Goal: Information Seeking & Learning: Learn about a topic

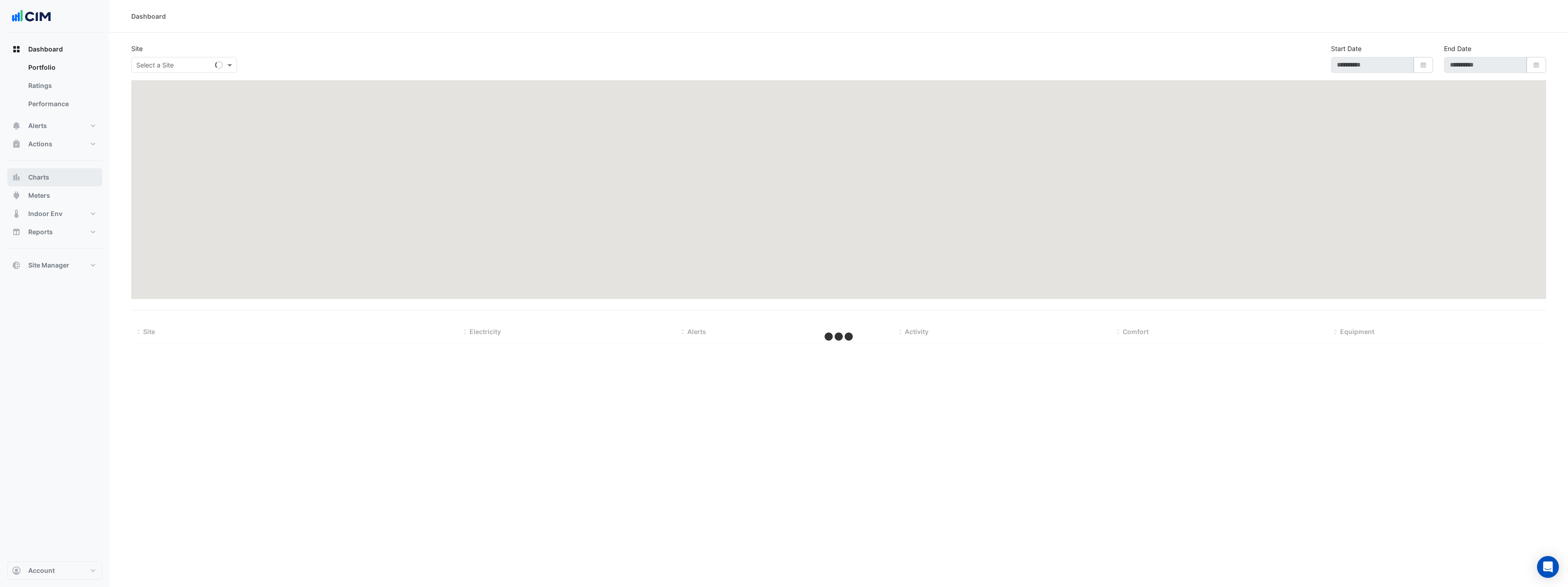
click at [44, 176] on span "Charts" at bounding box center [38, 178] width 21 height 9
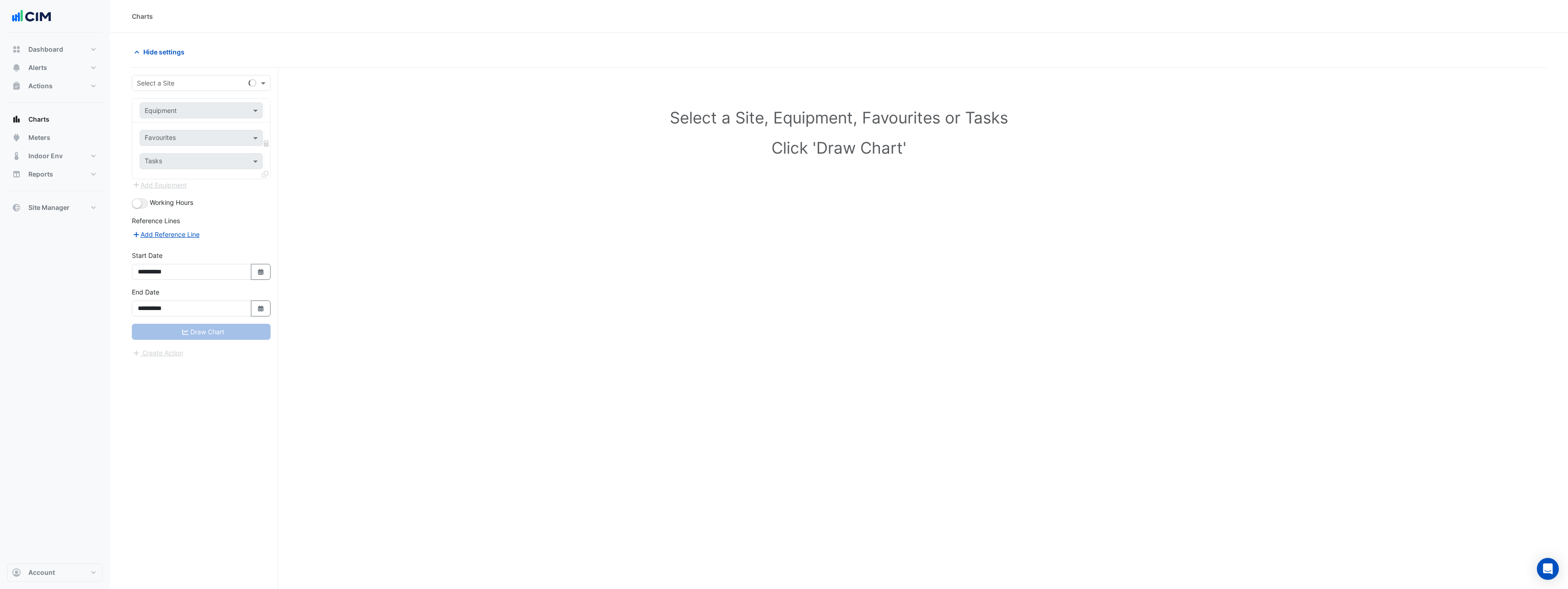
click at [163, 83] on input "text" at bounding box center [192, 83] width 110 height 9
type input "*"
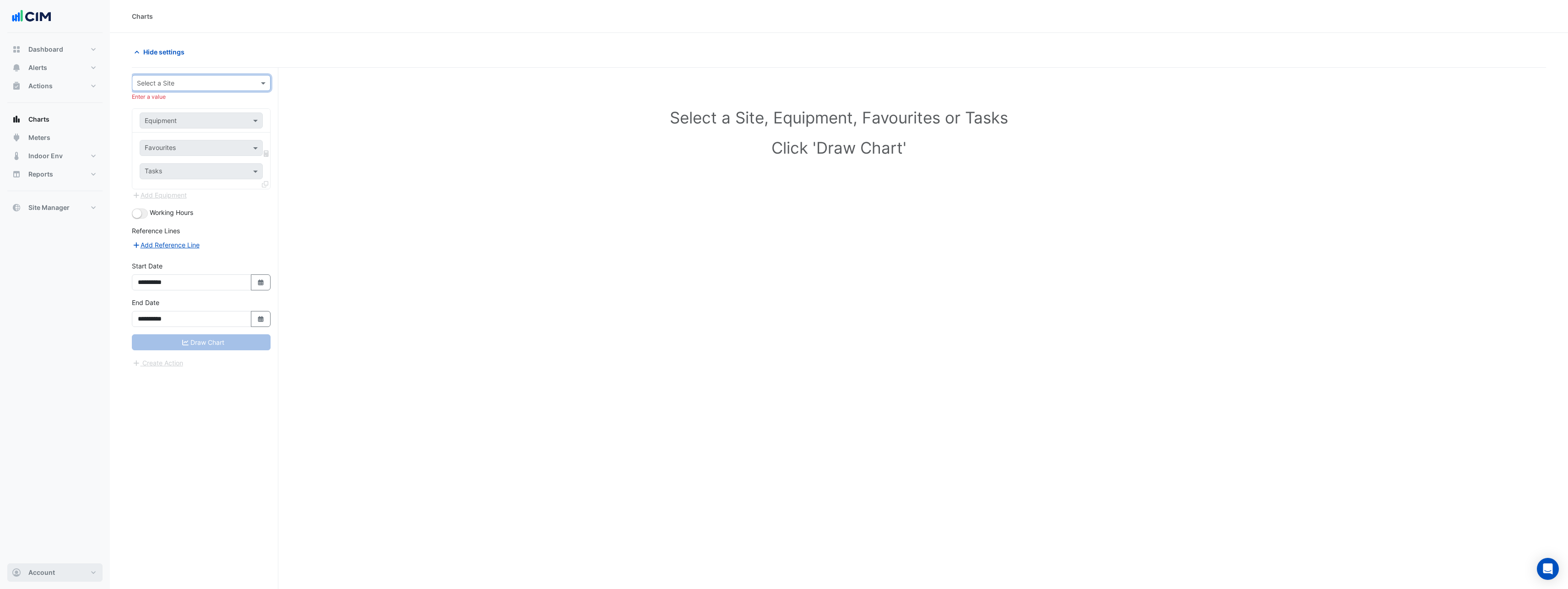
click at [55, 573] on button "Account" at bounding box center [55, 572] width 95 height 18
click at [49, 552] on link "Sign Out" at bounding box center [55, 549] width 87 height 18
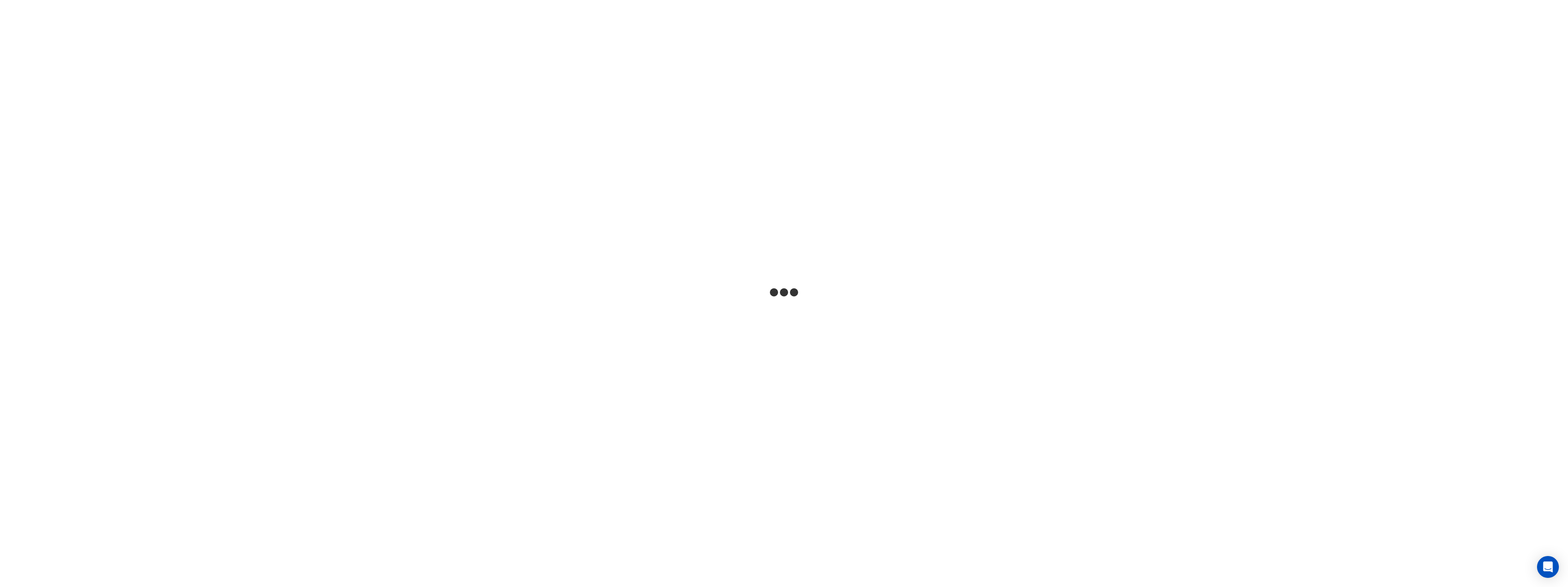
select select "***"
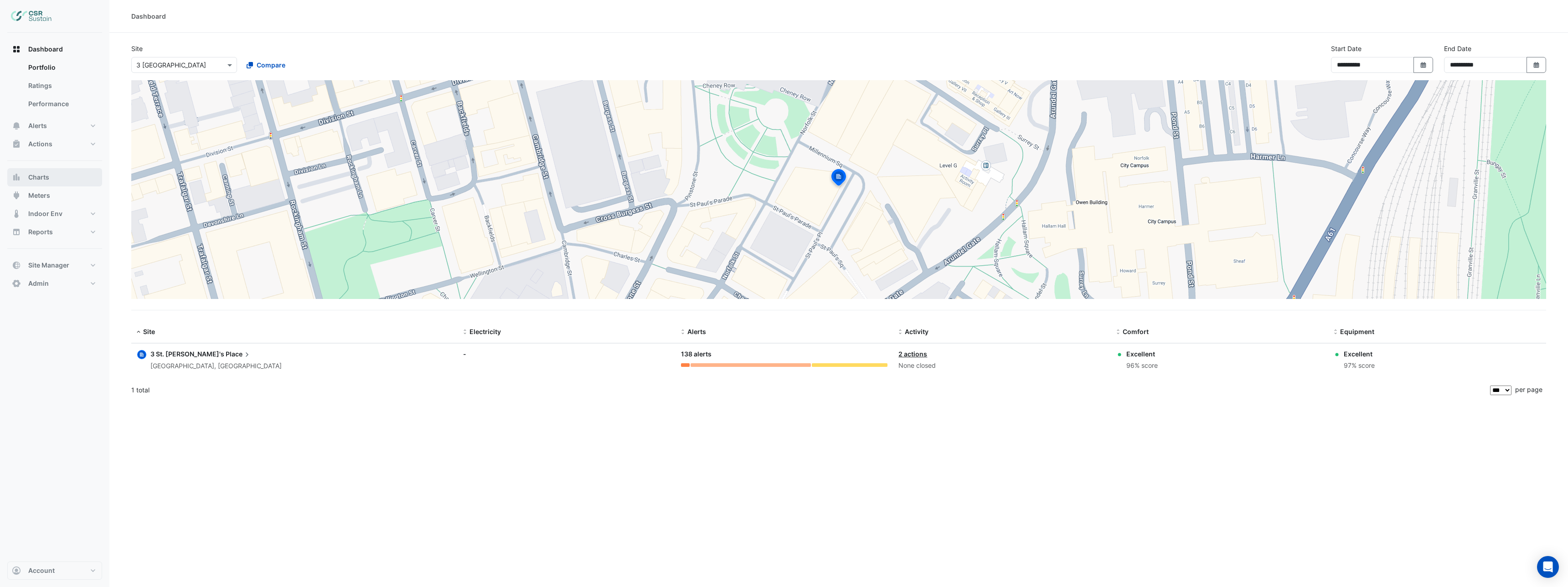
click at [40, 173] on span "Charts" at bounding box center [38, 178] width 21 height 9
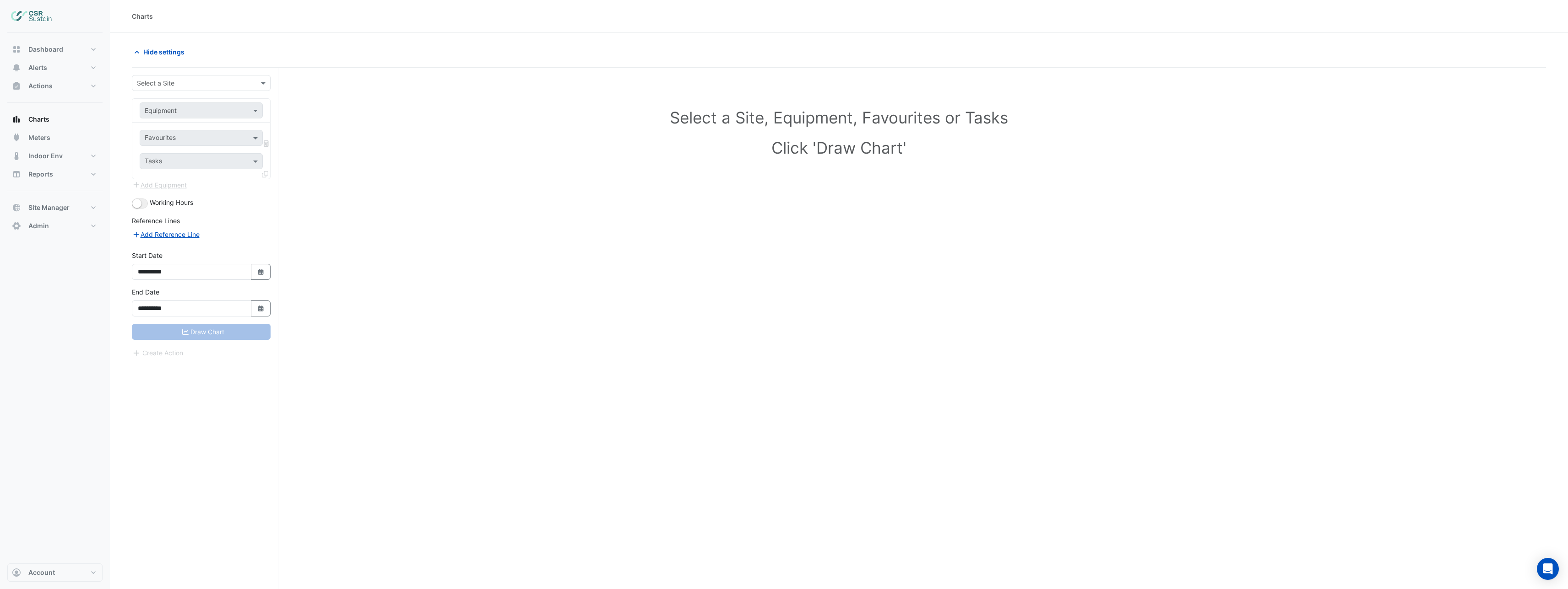
click at [170, 88] on div "Select a Site" at bounding box center [201, 83] width 139 height 16
click at [184, 128] on span "[STREET_ADDRESS]" at bounding box center [176, 130] width 60 height 8
click at [179, 114] on input "text" at bounding box center [192, 111] width 95 height 9
click at [186, 132] on span "AHU-OFFICE" at bounding box center [166, 130] width 39 height 8
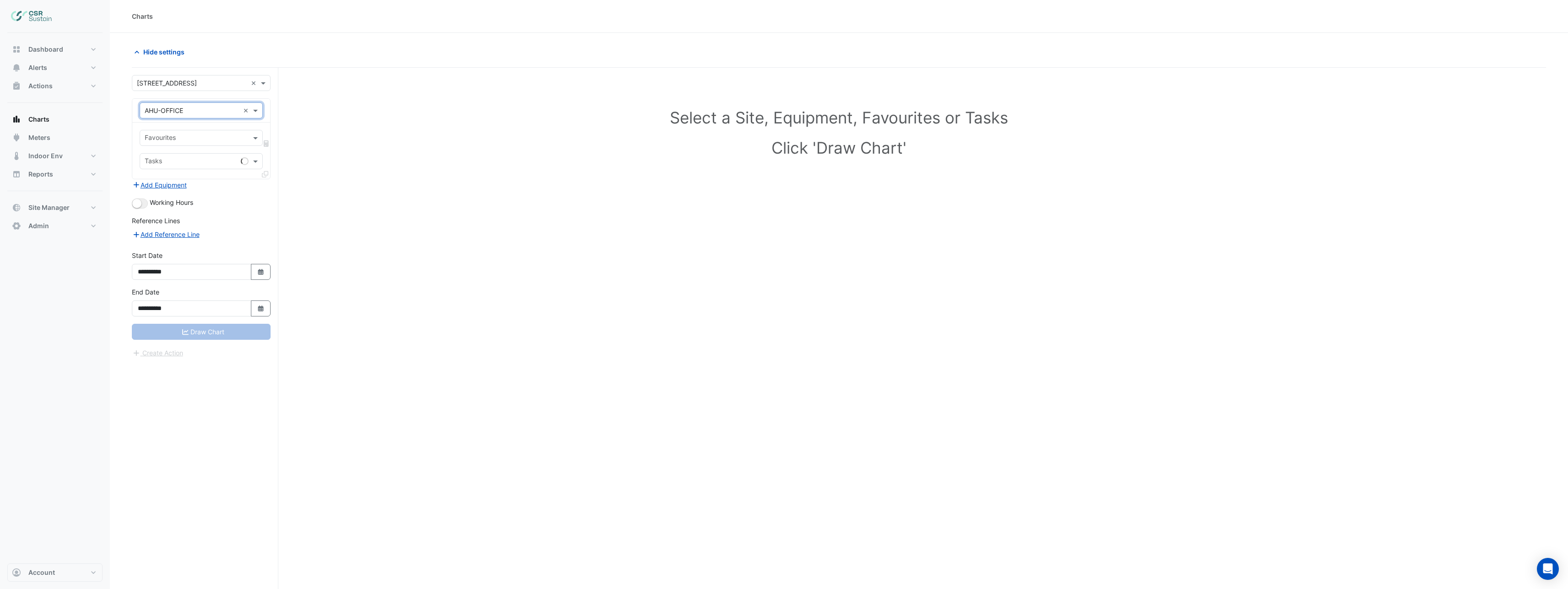
click at [190, 137] on input "text" at bounding box center [196, 138] width 103 height 9
type input "******"
click at [210, 157] on span "Unit Supply Air Fan Enable - R, Office" at bounding box center [203, 158] width 112 height 8
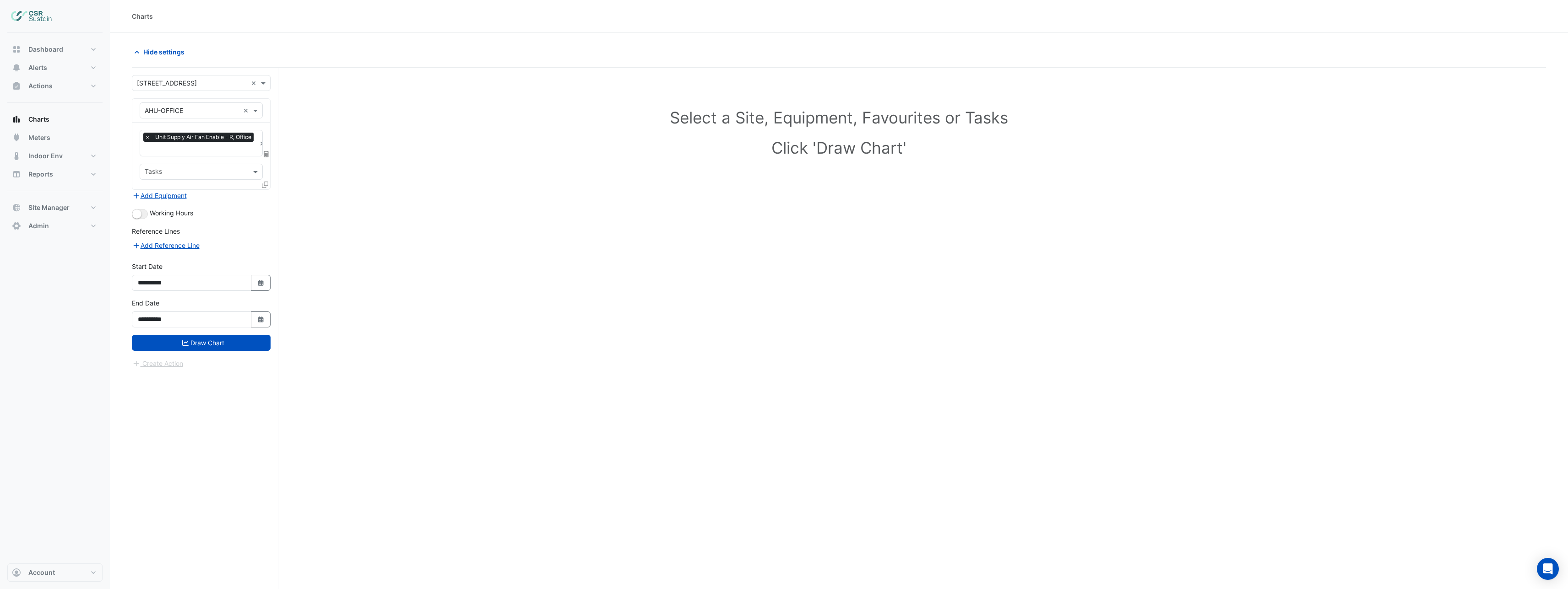
click at [261, 185] on div "× Unit Supply Air Fan Enable - R, Office × Tasks" at bounding box center [201, 156] width 138 height 67
click at [264, 184] on icon at bounding box center [264, 184] width 6 height 6
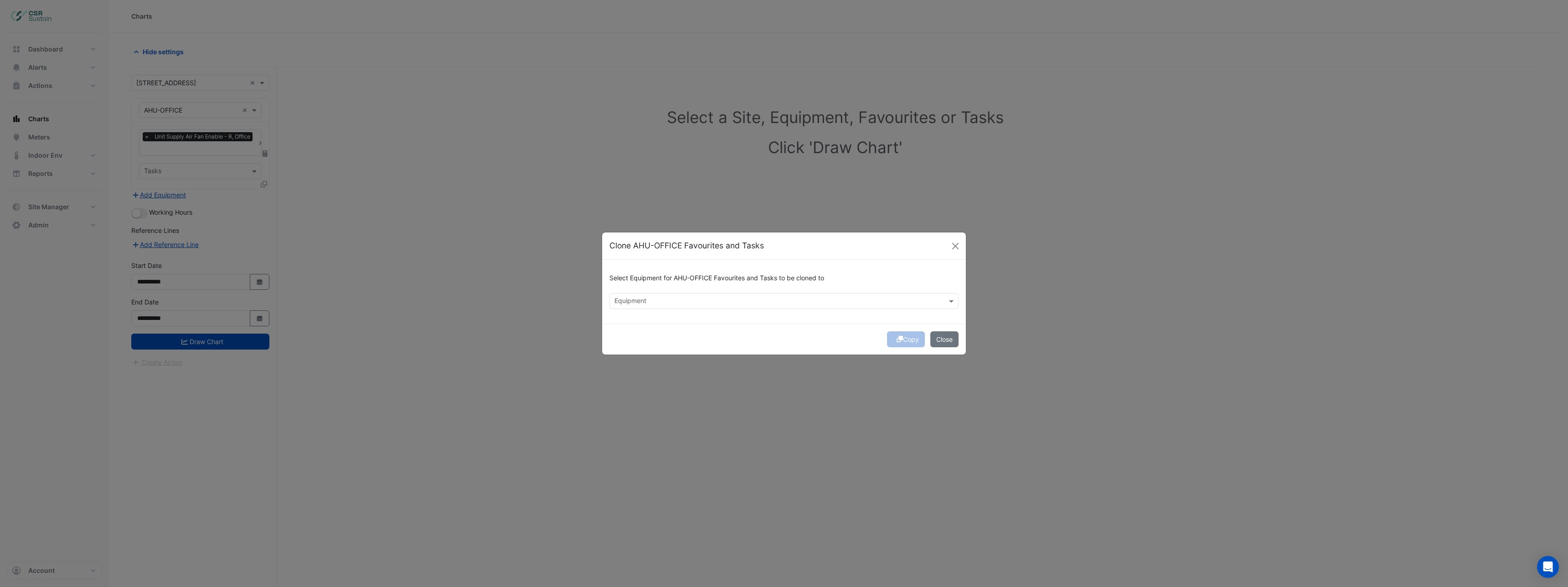
click at [688, 301] on input "text" at bounding box center [779, 302] width 328 height 9
drag, startPoint x: 851, startPoint y: 317, endPoint x: 857, endPoint y: 320, distance: 6.7
click at [851, 317] on div "Select Equipment for AHU-OFFICE Favourites and Tasks to be cloned to Equipment …" at bounding box center [784, 291] width 363 height 64
click at [666, 302] on input "text" at bounding box center [779, 302] width 328 height 9
click at [645, 322] on span "AHU-RECEPTION" at bounding box center [643, 321] width 52 height 8
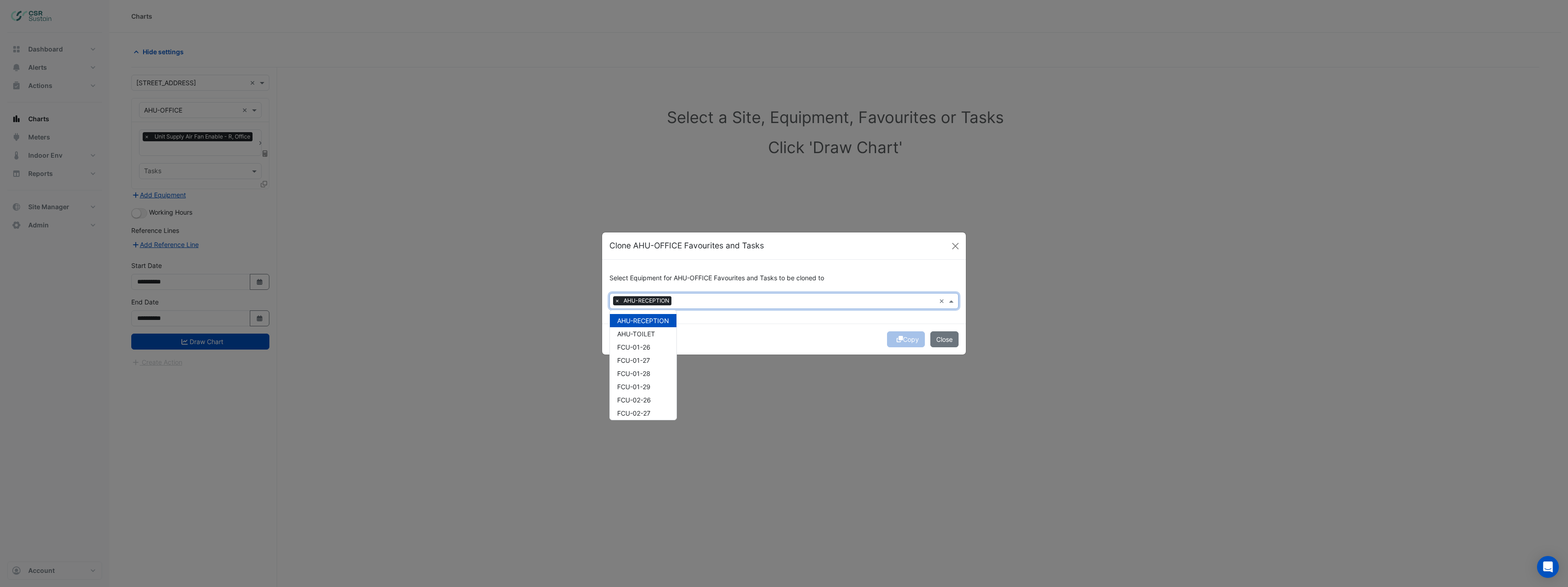
drag, startPoint x: 755, startPoint y: 320, endPoint x: 749, endPoint y: 320, distance: 6.0
click at [755, 319] on div "Select Equipment for AHU-OFFICE Favourites and Tasks to be cloned to × AHU-RECE…" at bounding box center [784, 291] width 363 height 64
click at [656, 306] on div "× AHU-RECEPTION" at bounding box center [773, 301] width 326 height 14
click at [655, 341] on div "FCU-01-26" at bounding box center [643, 347] width 67 height 13
click at [651, 333] on span "AHU-TOILET" at bounding box center [636, 334] width 38 height 8
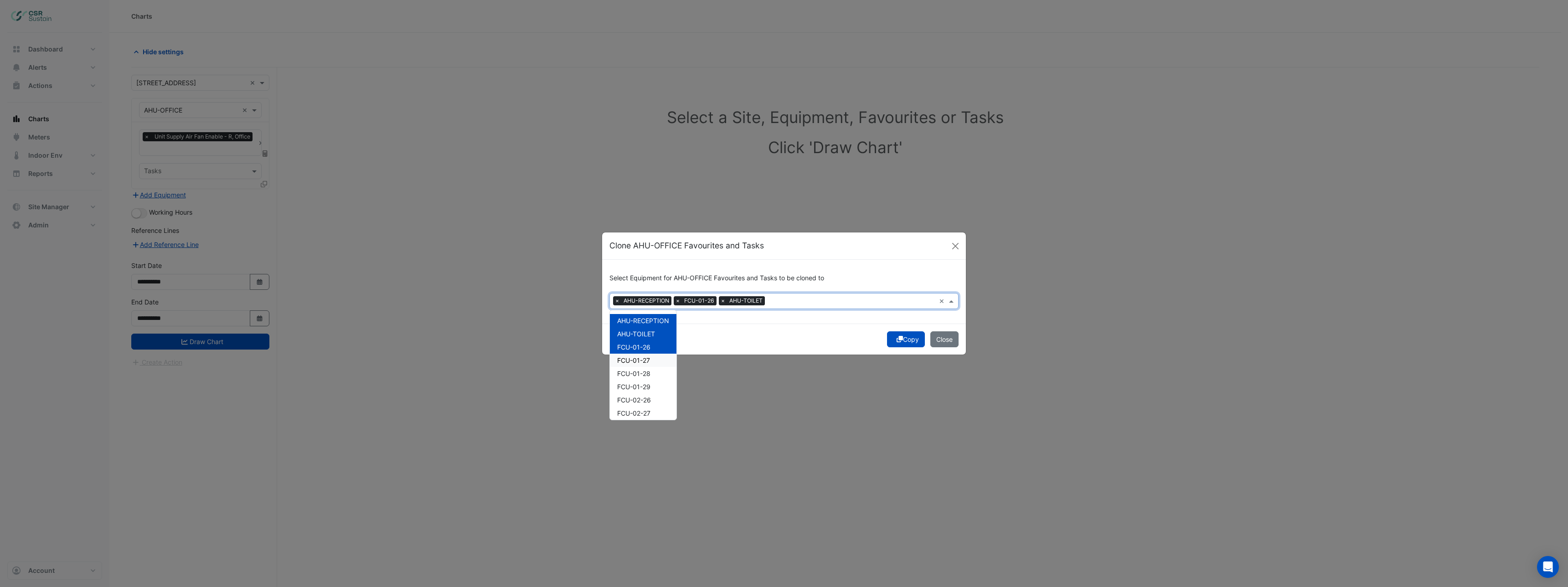
click at [645, 359] on span "FCU-01-27" at bounding box center [633, 361] width 33 height 8
click at [643, 372] on span "FCU-01-28" at bounding box center [633, 374] width 33 height 8
click at [646, 383] on span "FCU-01-29" at bounding box center [633, 387] width 33 height 8
click at [647, 397] on div "FCU-02-26" at bounding box center [643, 401] width 67 height 13
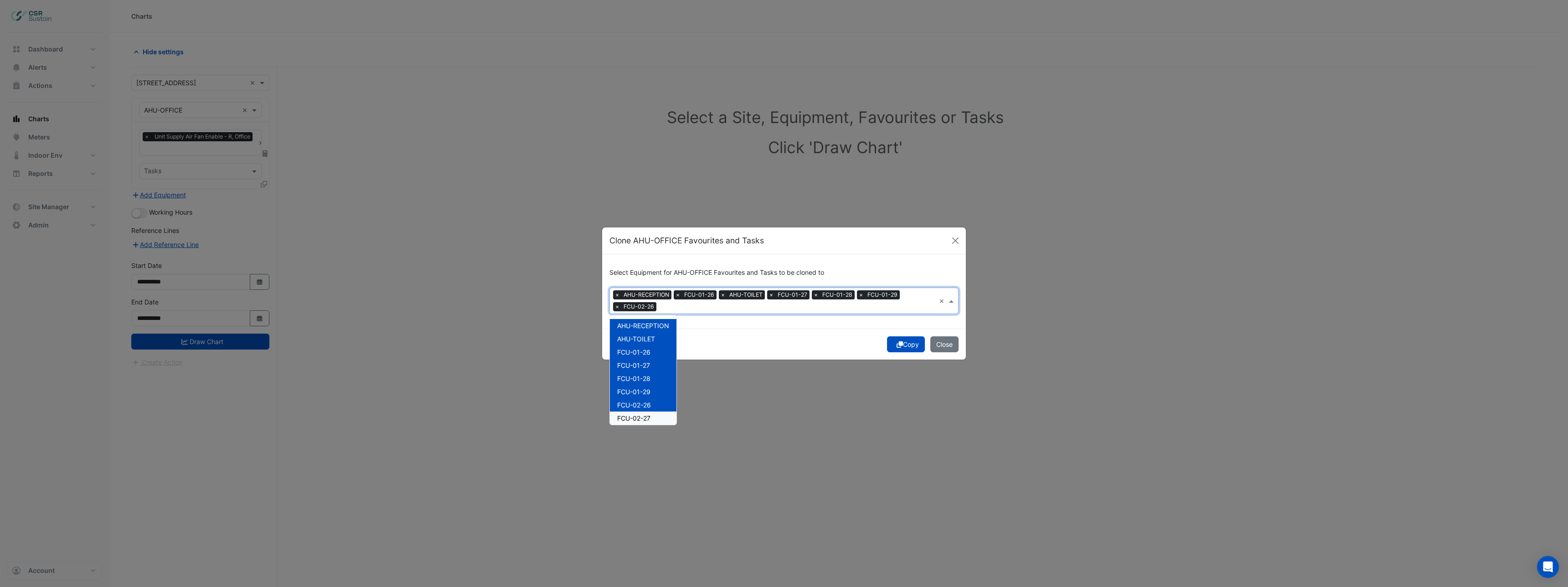
click at [646, 417] on span "FCU-02-27" at bounding box center [633, 419] width 33 height 8
click at [645, 394] on div "FCU-03-27" at bounding box center [643, 389] width 67 height 13
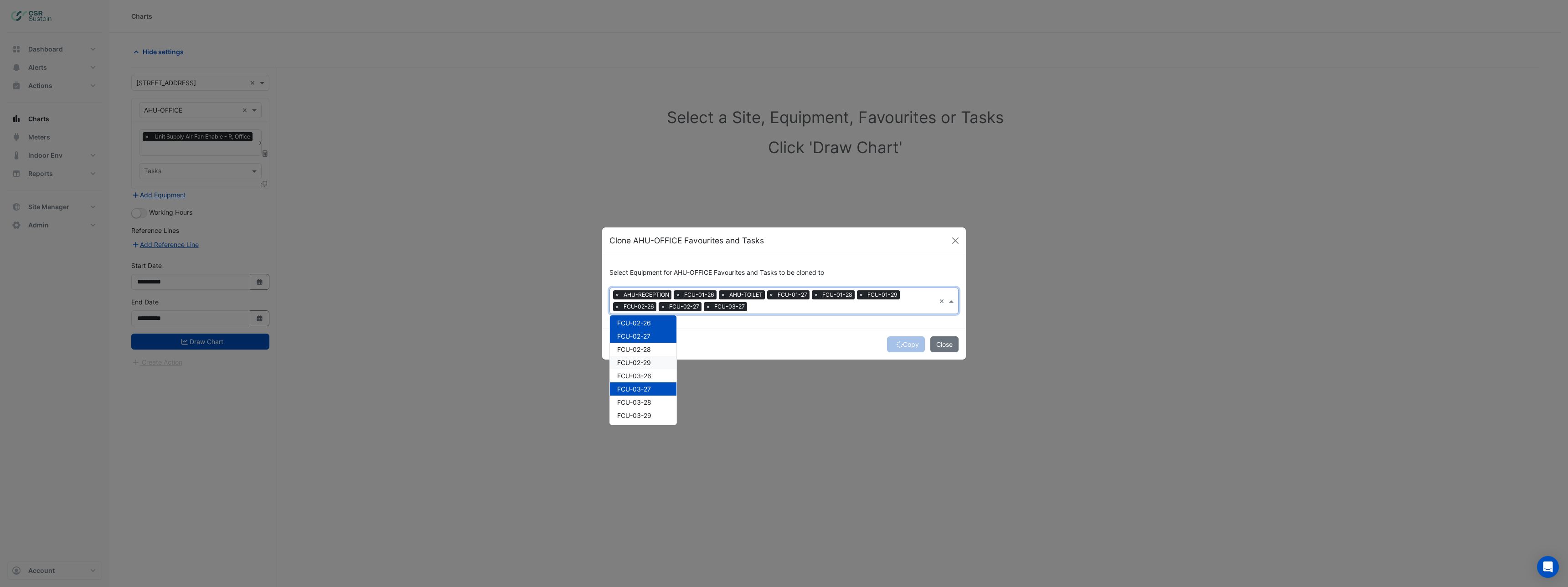
click at [647, 364] on span "FCU-02-29" at bounding box center [634, 363] width 34 height 8
click at [649, 350] on span "FCU-02-28" at bounding box center [634, 349] width 34 height 8
click at [646, 375] on span "FCU-03-26" at bounding box center [634, 376] width 34 height 8
click at [644, 403] on span "FCU-03-28" at bounding box center [634, 403] width 34 height 8
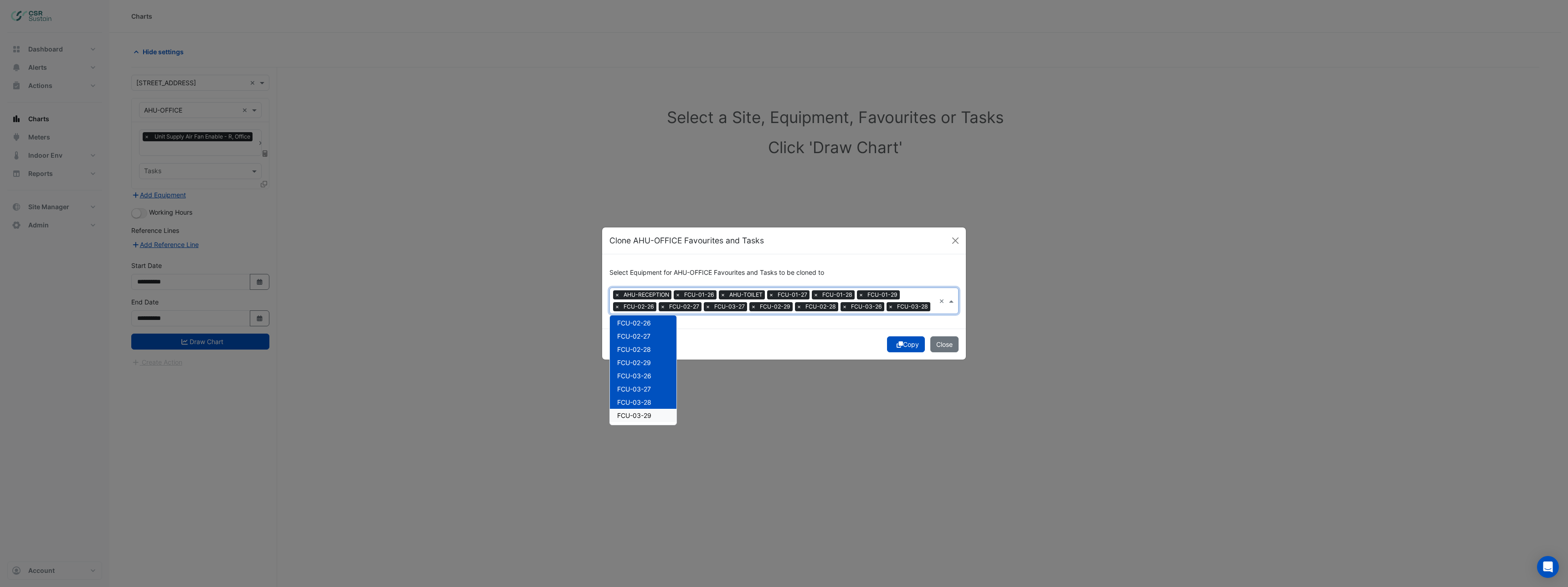
click at [645, 416] on span "FCU-03-29" at bounding box center [634, 416] width 34 height 8
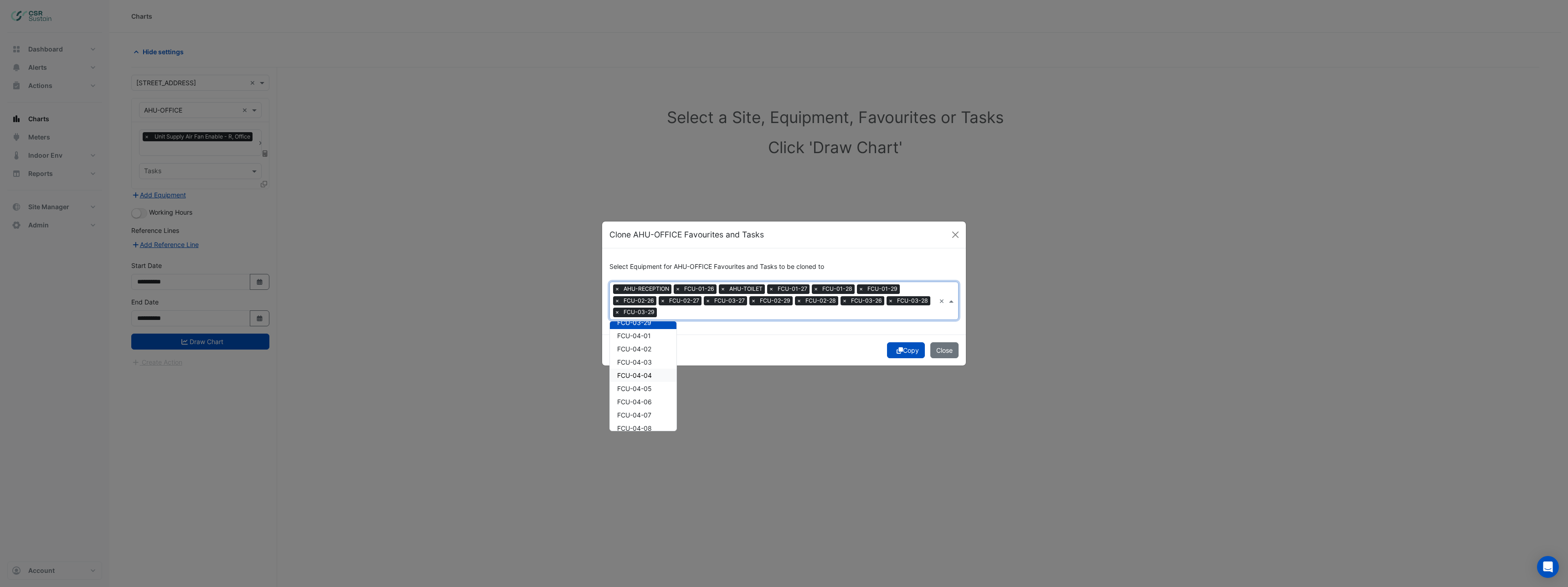
scroll to position [323, 0]
click at [643, 353] on span "FCU-04-13" at bounding box center [634, 352] width 34 height 8
click at [643, 341] on span "FCU-04-12" at bounding box center [633, 339] width 33 height 8
click at [645, 329] on span "FCU-04-11" at bounding box center [633, 326] width 33 height 8
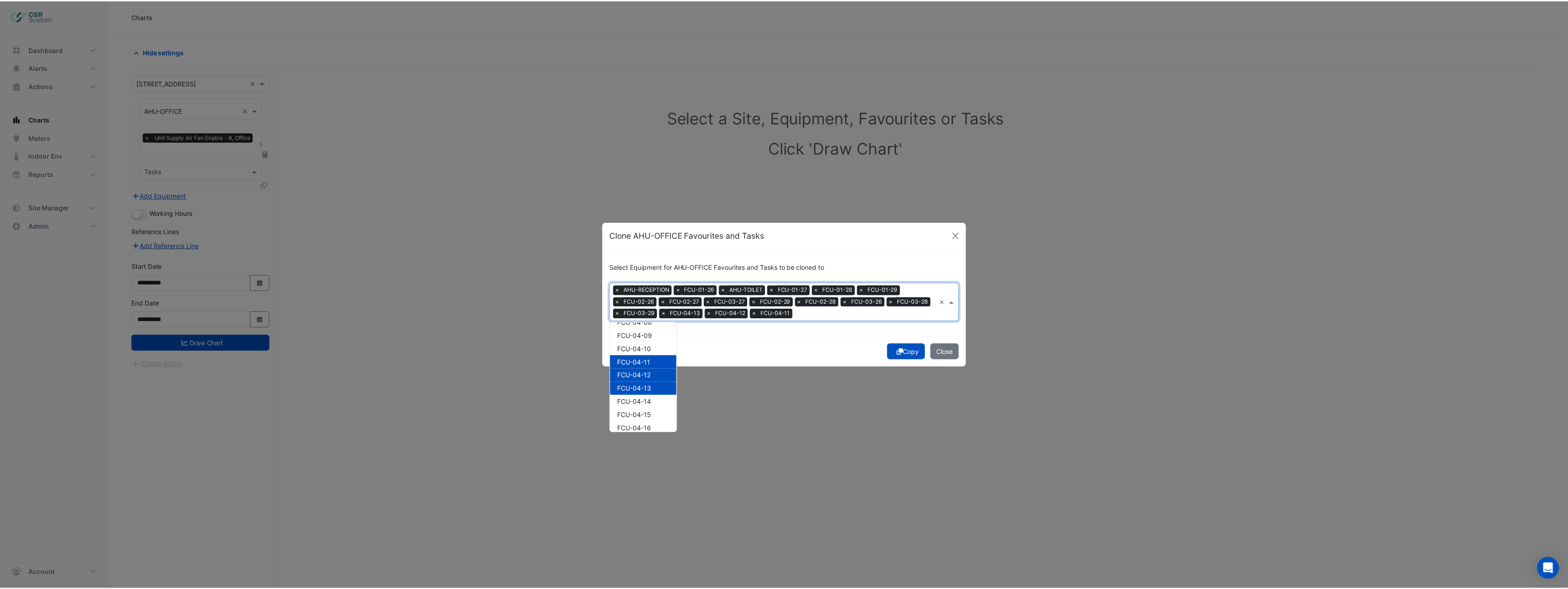
scroll to position [272, 0]
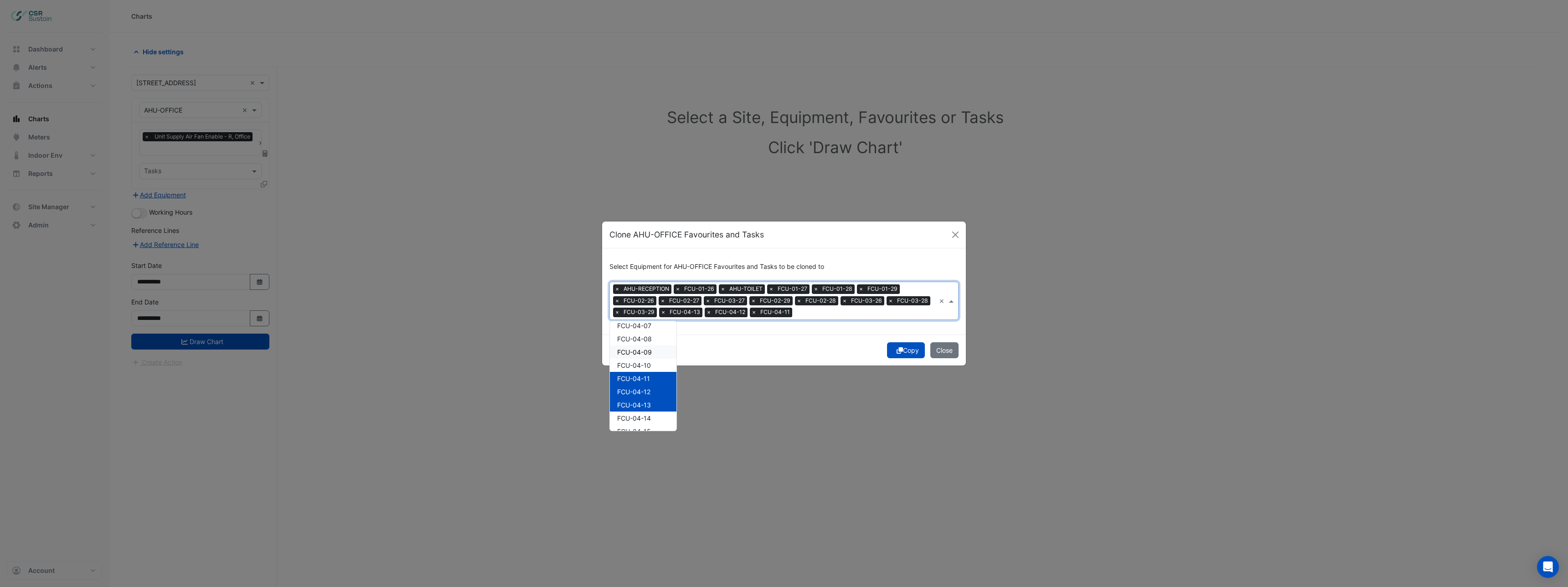
click at [648, 352] on span "FCU-04-09" at bounding box center [634, 352] width 34 height 8
click at [644, 370] on div "FCU-04-10" at bounding box center [643, 366] width 67 height 13
click at [645, 343] on div "FCU-04-08" at bounding box center [643, 339] width 67 height 13
click at [646, 327] on span "FCU-04-07" at bounding box center [634, 326] width 34 height 8
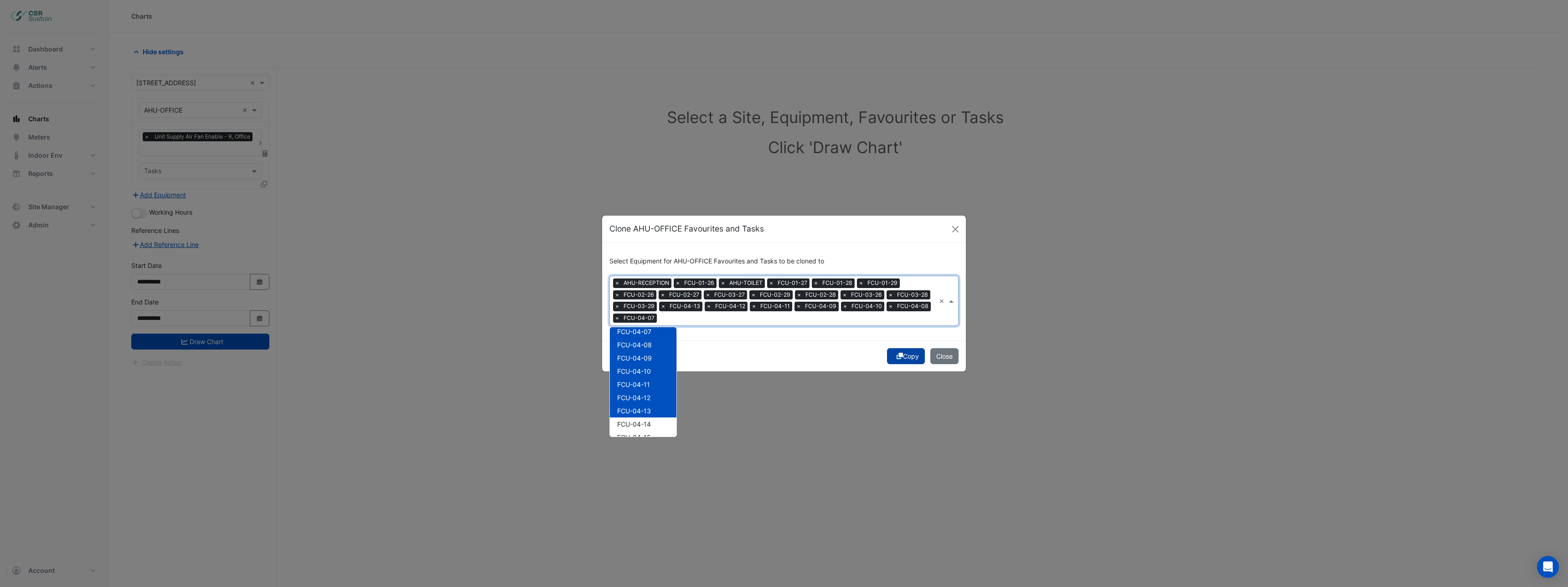
click at [903, 357] on button "Copy" at bounding box center [906, 356] width 38 height 16
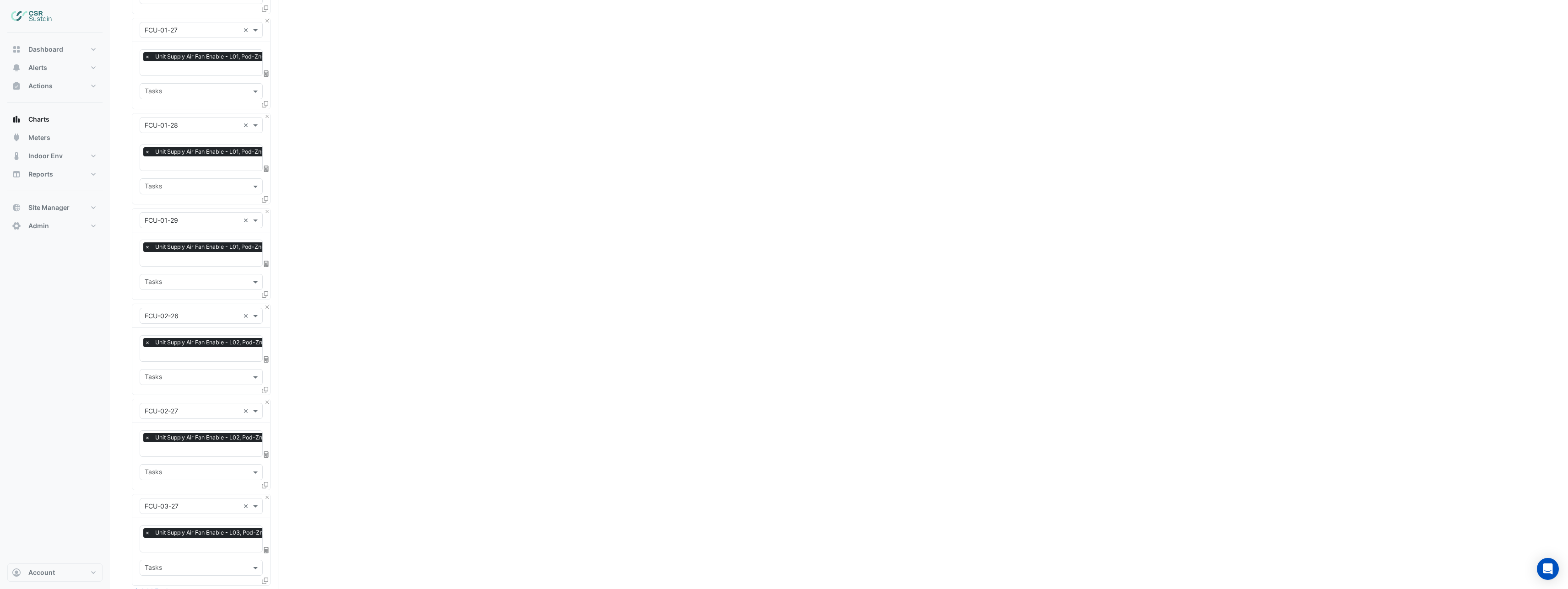
scroll to position [636, 0]
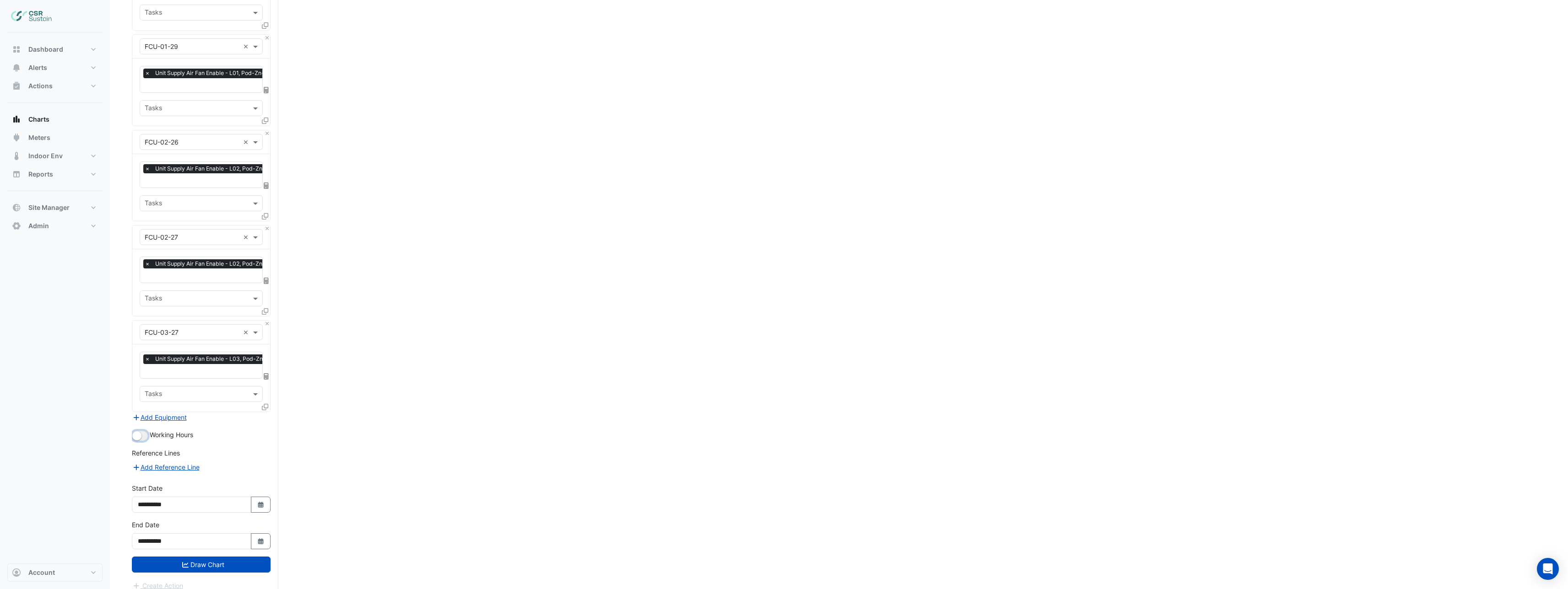
click at [144, 431] on button "button" at bounding box center [140, 436] width 16 height 10
click at [255, 497] on button "Select Date" at bounding box center [261, 505] width 20 height 16
select select "*"
select select "****"
click at [149, 403] on div "1" at bounding box center [147, 404] width 15 height 15
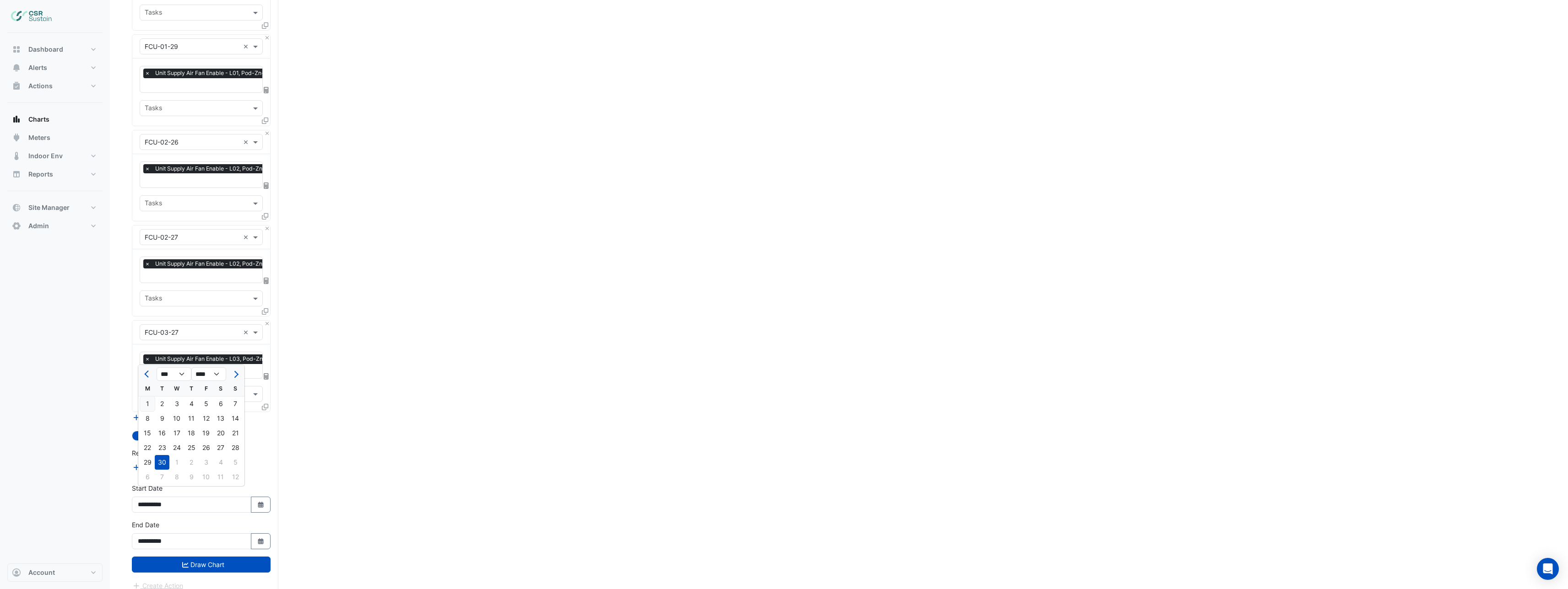
type input "**********"
click at [224, 557] on button "Draw Chart" at bounding box center [201, 565] width 139 height 16
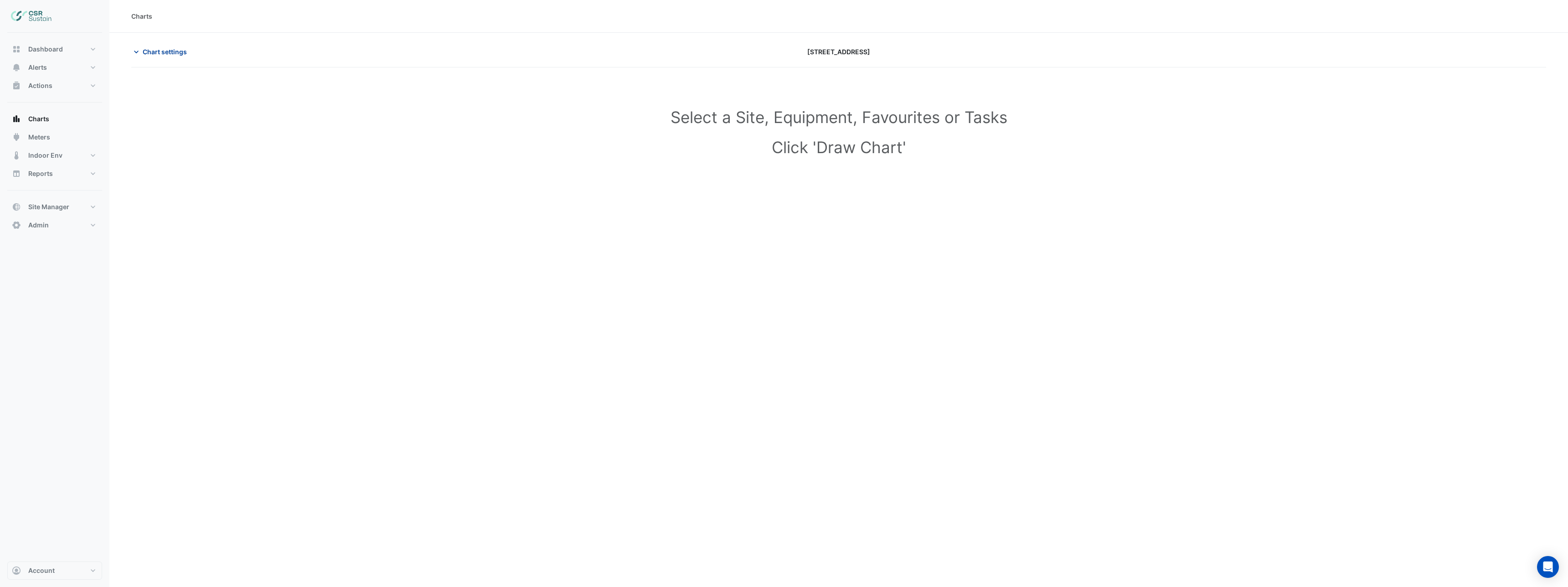
click at [163, 51] on span "Chart settings" at bounding box center [165, 52] width 44 height 9
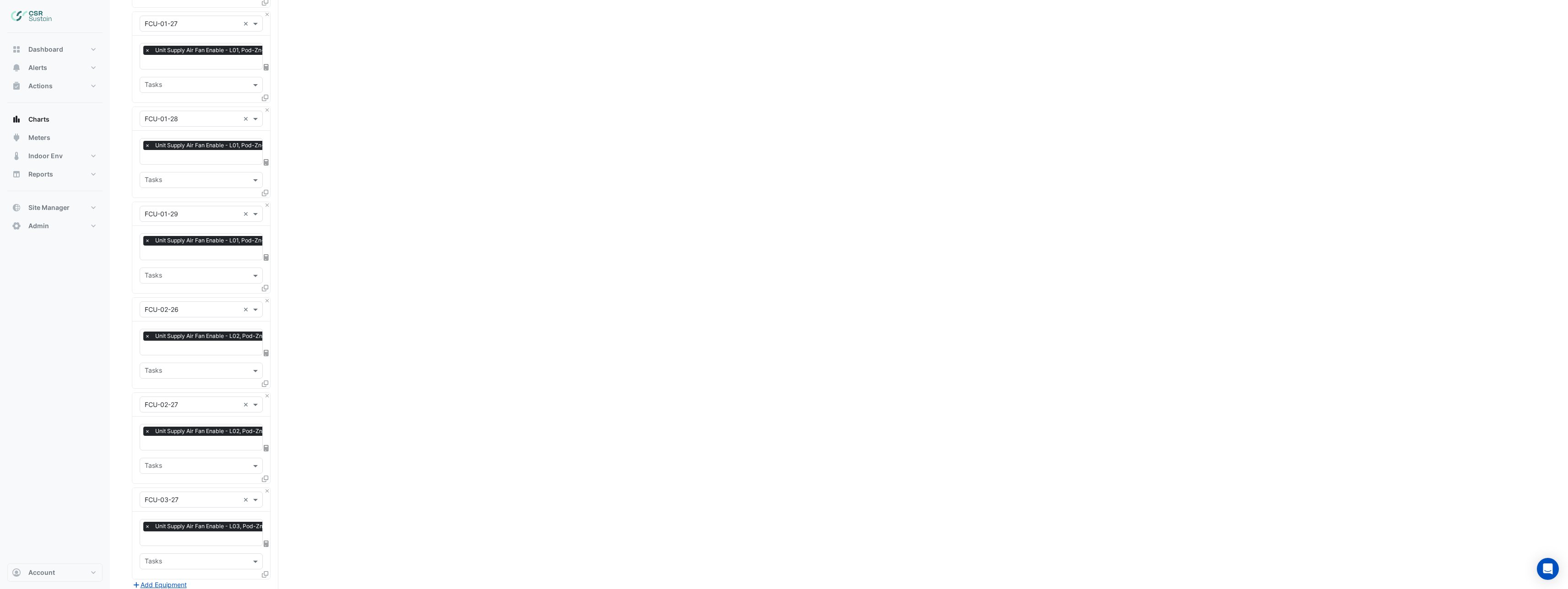
scroll to position [636, 0]
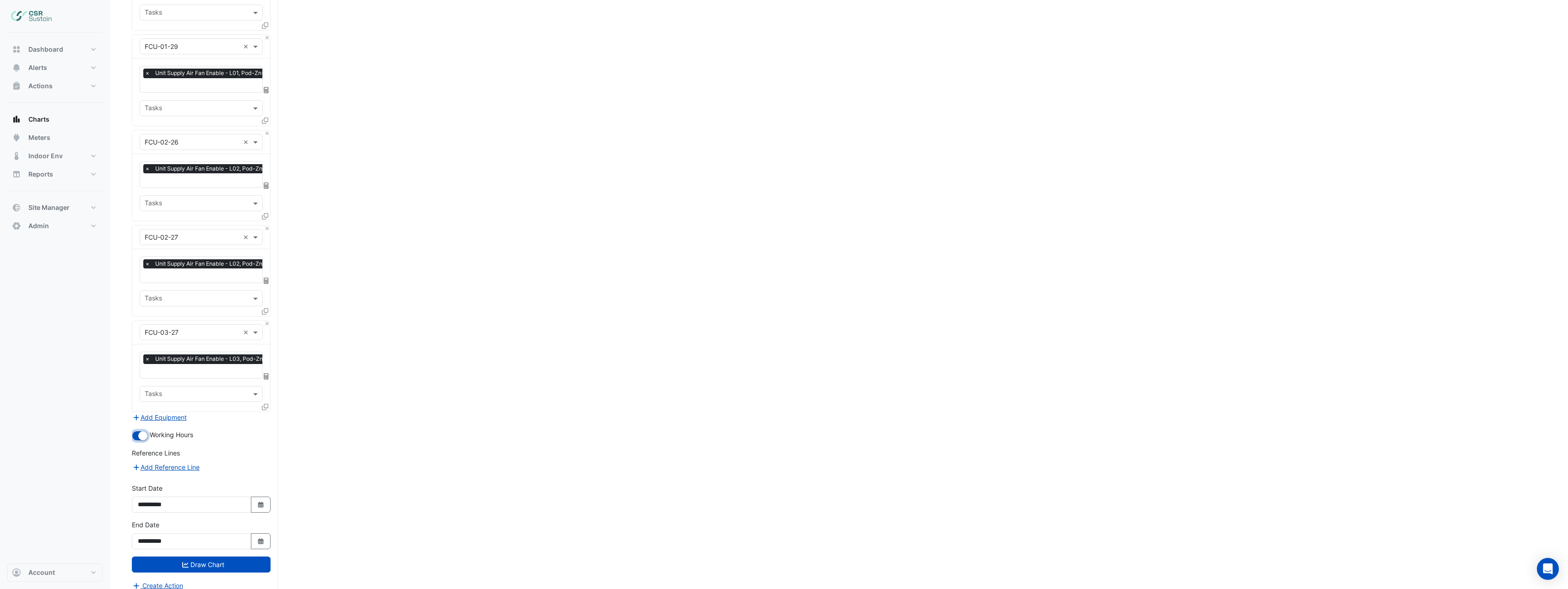
click at [139, 432] on small "button" at bounding box center [143, 436] width 9 height 9
click at [222, 557] on button "Draw Chart" at bounding box center [201, 565] width 139 height 16
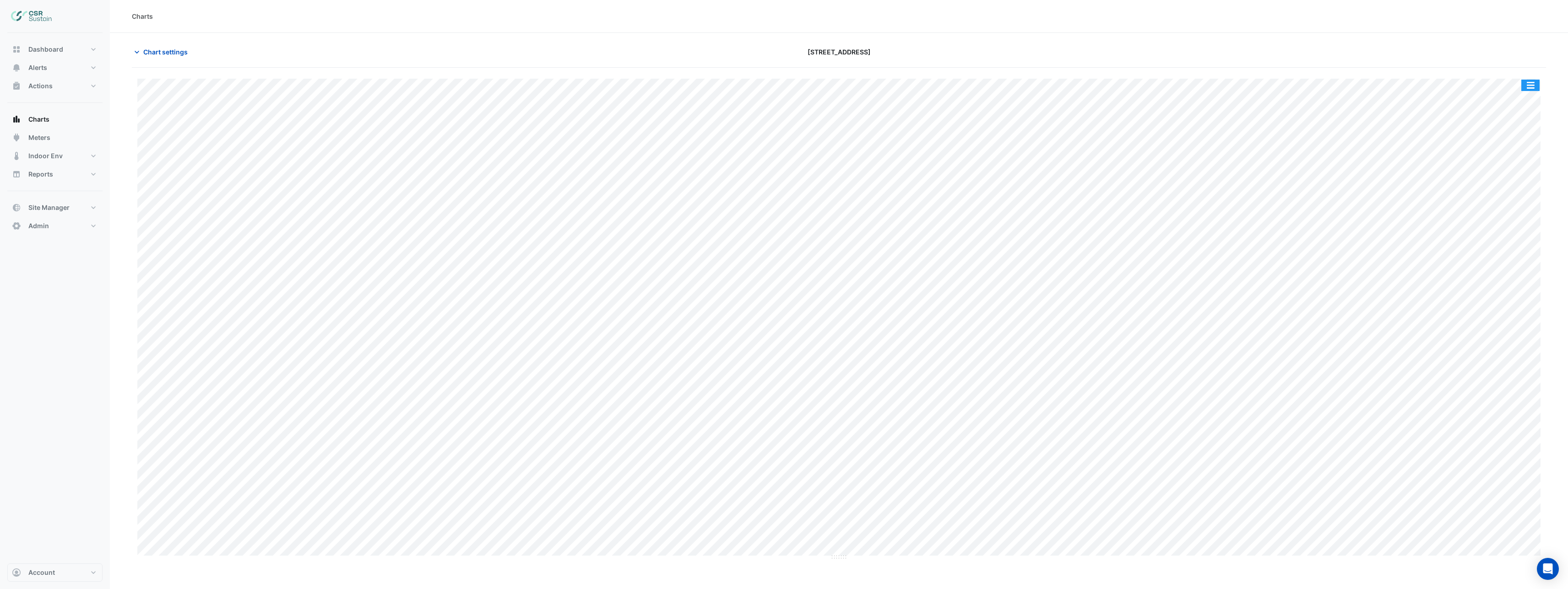
click at [1528, 83] on button "button" at bounding box center [1530, 85] width 18 height 11
click at [1511, 105] on div "Split by Equip" at bounding box center [1511, 101] width 55 height 16
click at [154, 59] on div "Chart settings 5 Exchange Quay" at bounding box center [839, 55] width 1414 height 24
click at [157, 53] on span "Chart settings" at bounding box center [166, 52] width 45 height 9
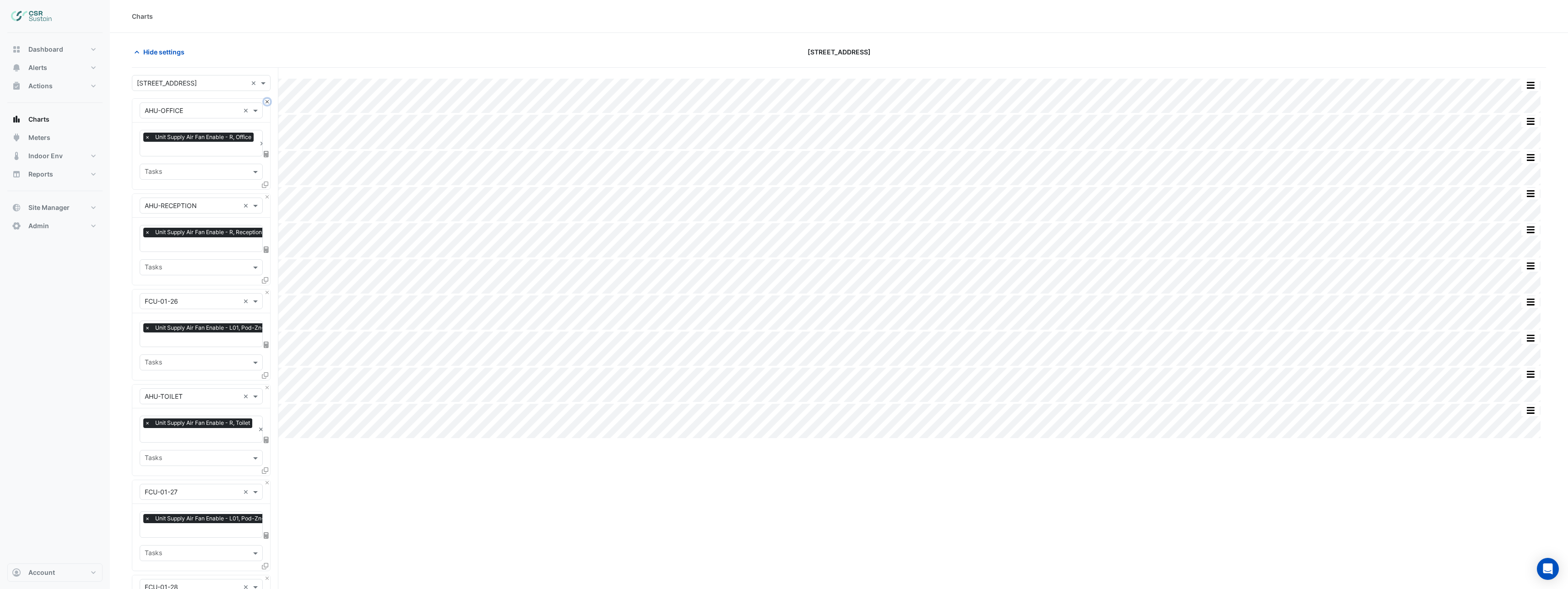
click at [266, 101] on button "Close" at bounding box center [267, 101] width 6 height 6
click at [266, 194] on button "Close" at bounding box center [267, 197] width 6 height 6
click at [266, 101] on button "Close" at bounding box center [267, 101] width 6 height 6
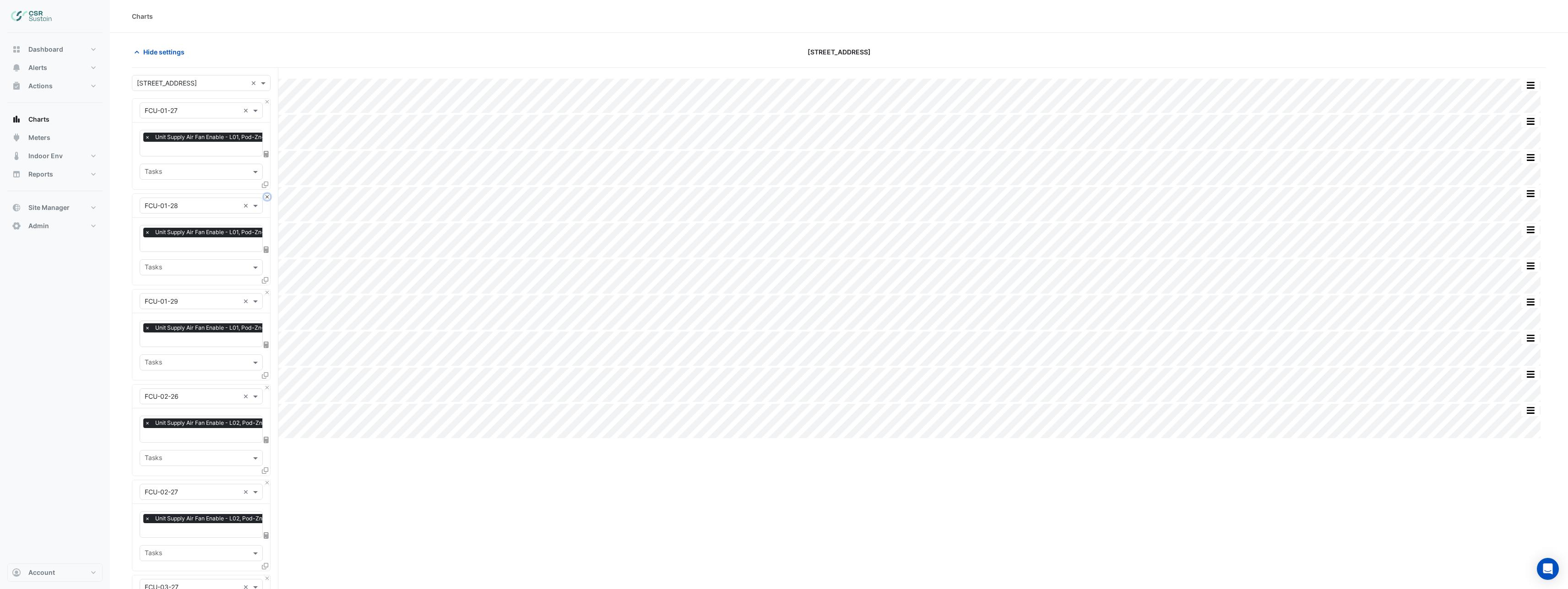
click at [266, 194] on button "Close" at bounding box center [267, 197] width 6 height 6
click at [266, 101] on button "Close" at bounding box center [267, 101] width 6 height 6
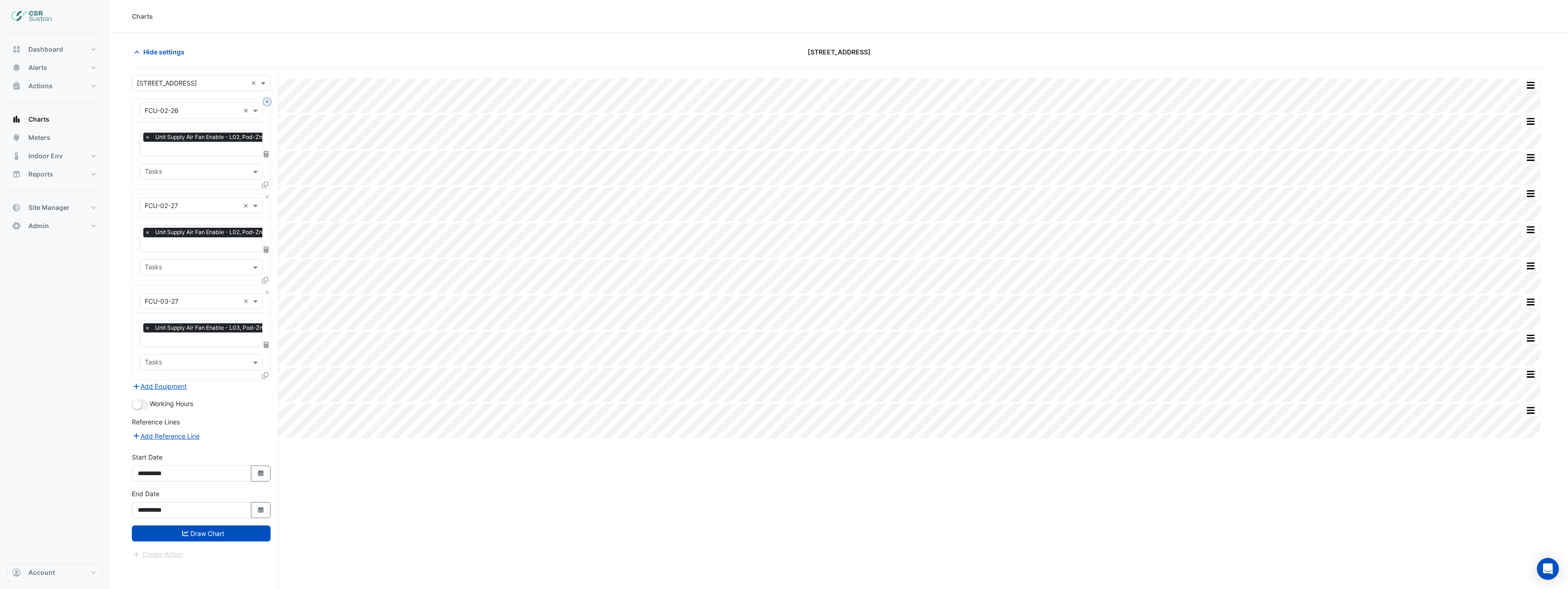
click at [266, 101] on button "Close" at bounding box center [267, 101] width 6 height 6
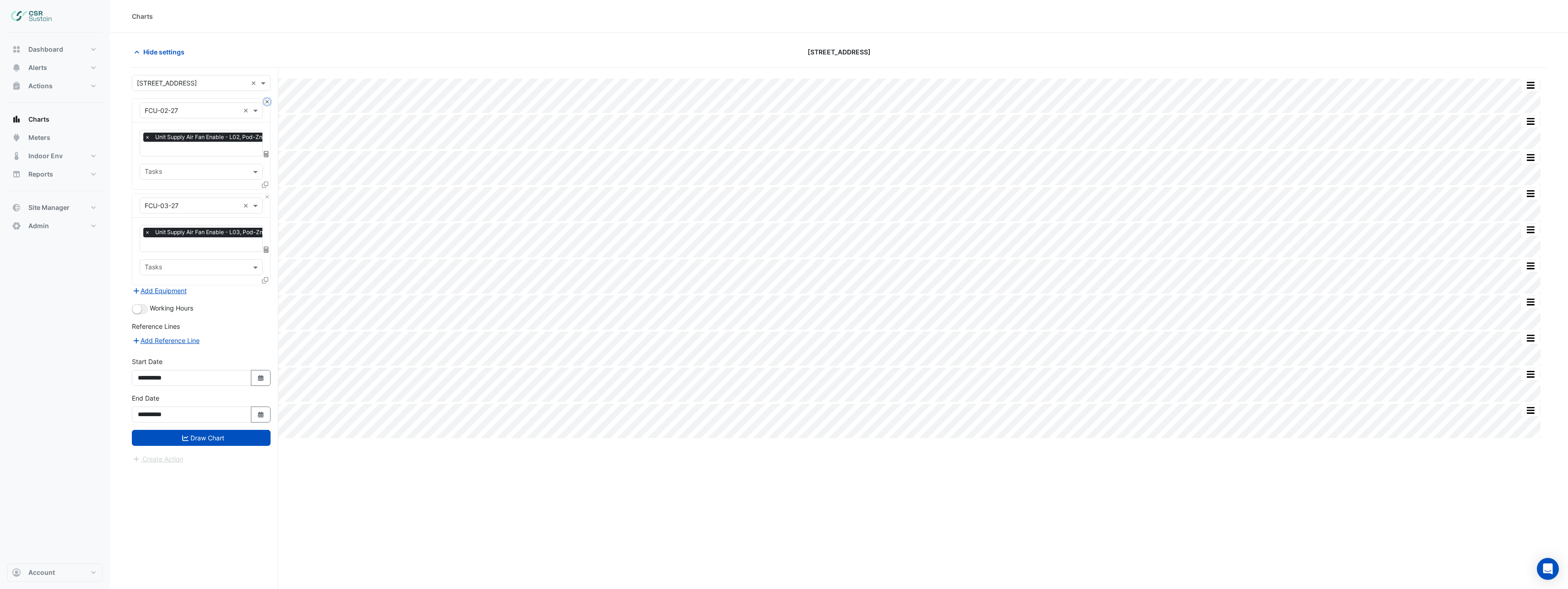
click at [266, 102] on button "Close" at bounding box center [267, 101] width 6 height 6
click at [266, 194] on div "× FCU-03-27 ×" at bounding box center [201, 205] width 138 height 24
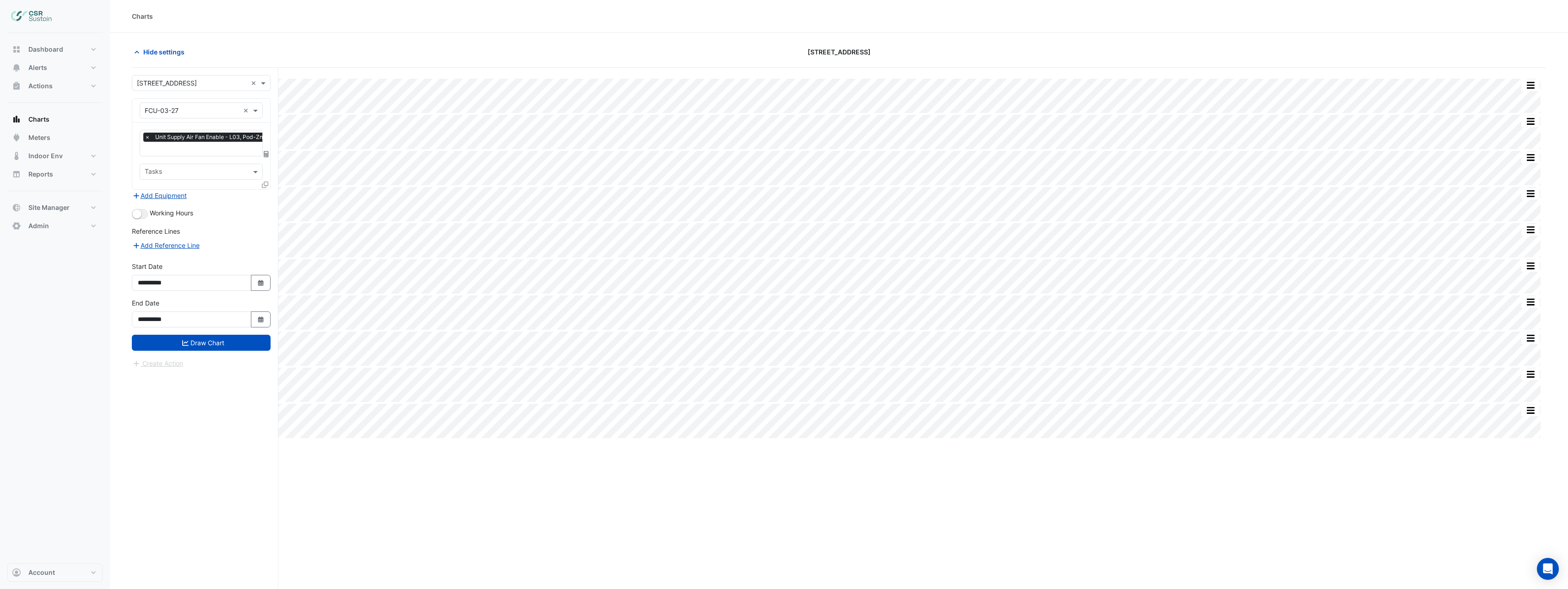
click at [199, 109] on input "text" at bounding box center [192, 111] width 95 height 9
click at [207, 111] on input "text" at bounding box center [192, 111] width 95 height 9
type input "*********"
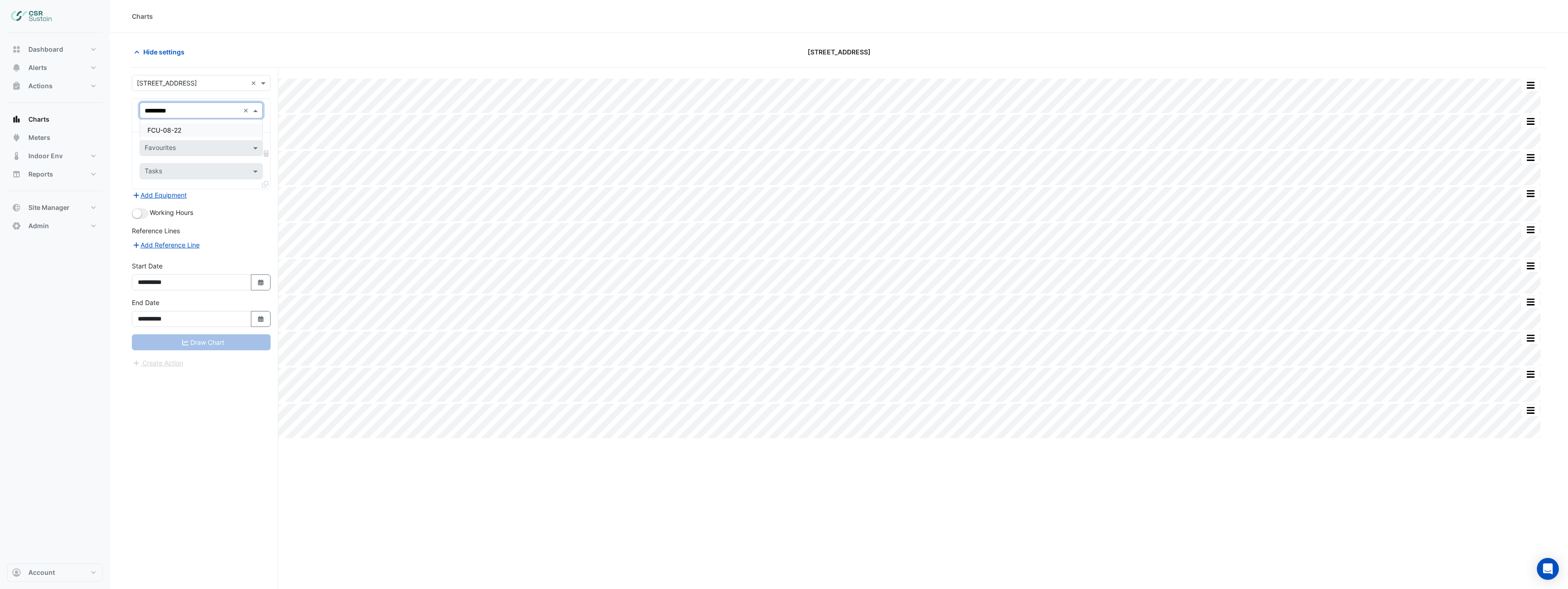
scroll to position [0, 0]
click at [188, 126] on div "FCU-08-22" at bounding box center [201, 130] width 122 height 14
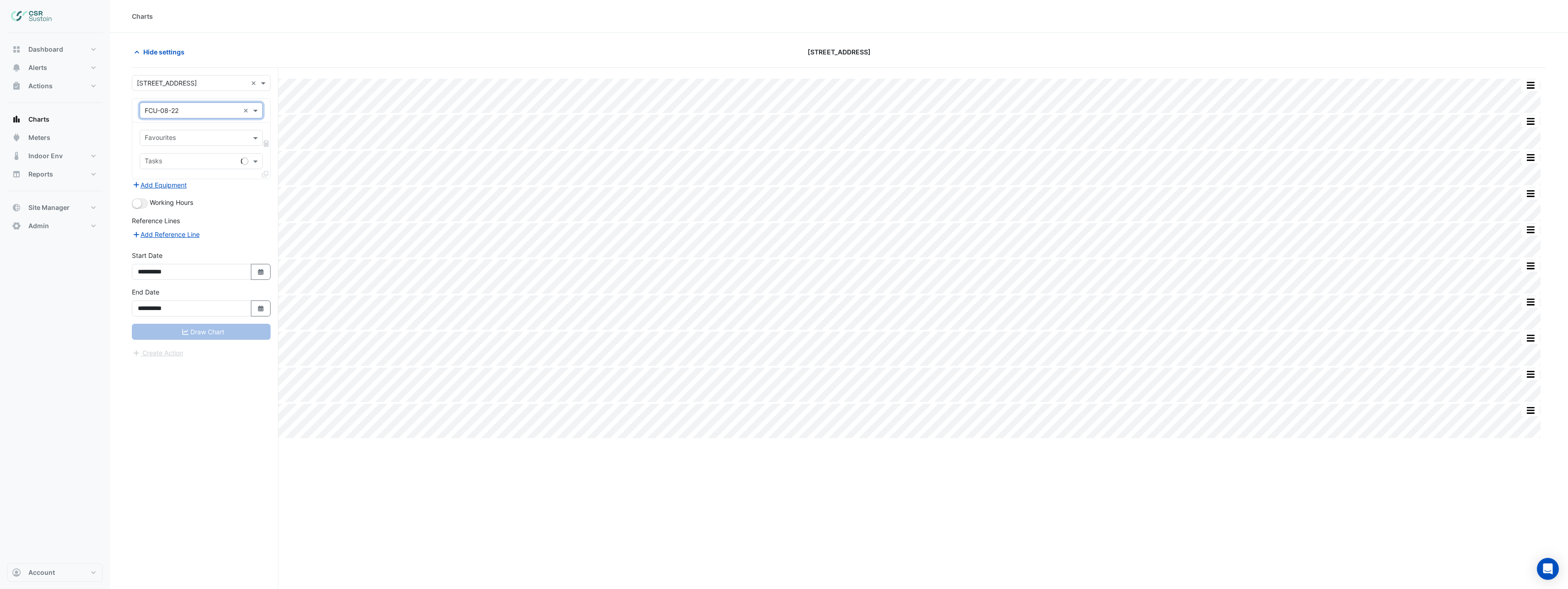
click at [191, 136] on input "text" at bounding box center [196, 138] width 103 height 9
type input "******"
click at [201, 157] on span "Unit Supply Air Fan Enable - L08, Flr-Zn-22" at bounding box center [212, 158] width 128 height 8
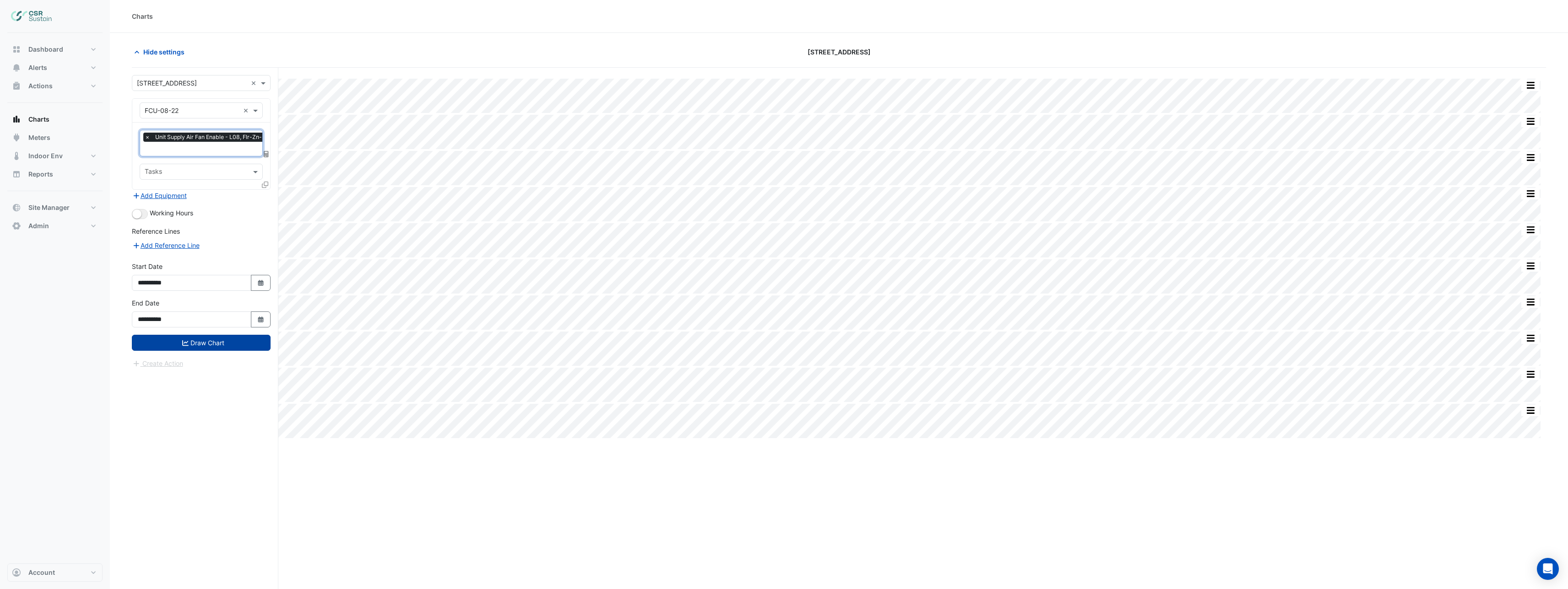
click at [206, 346] on button "Draw Chart" at bounding box center [201, 343] width 139 height 16
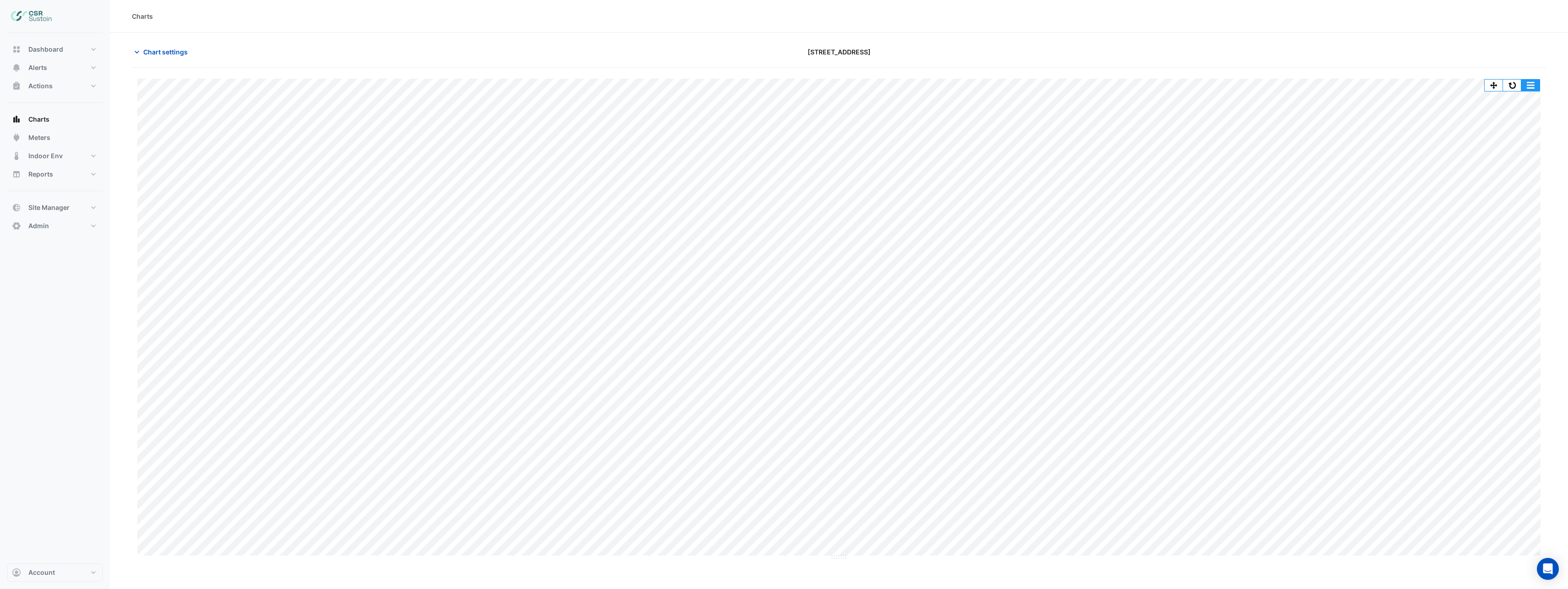
click at [1516, 82] on button "button" at bounding box center [1512, 85] width 18 height 11
click at [1515, 84] on button "button" at bounding box center [1512, 85] width 18 height 11
click at [1514, 90] on button "button" at bounding box center [1512, 85] width 18 height 11
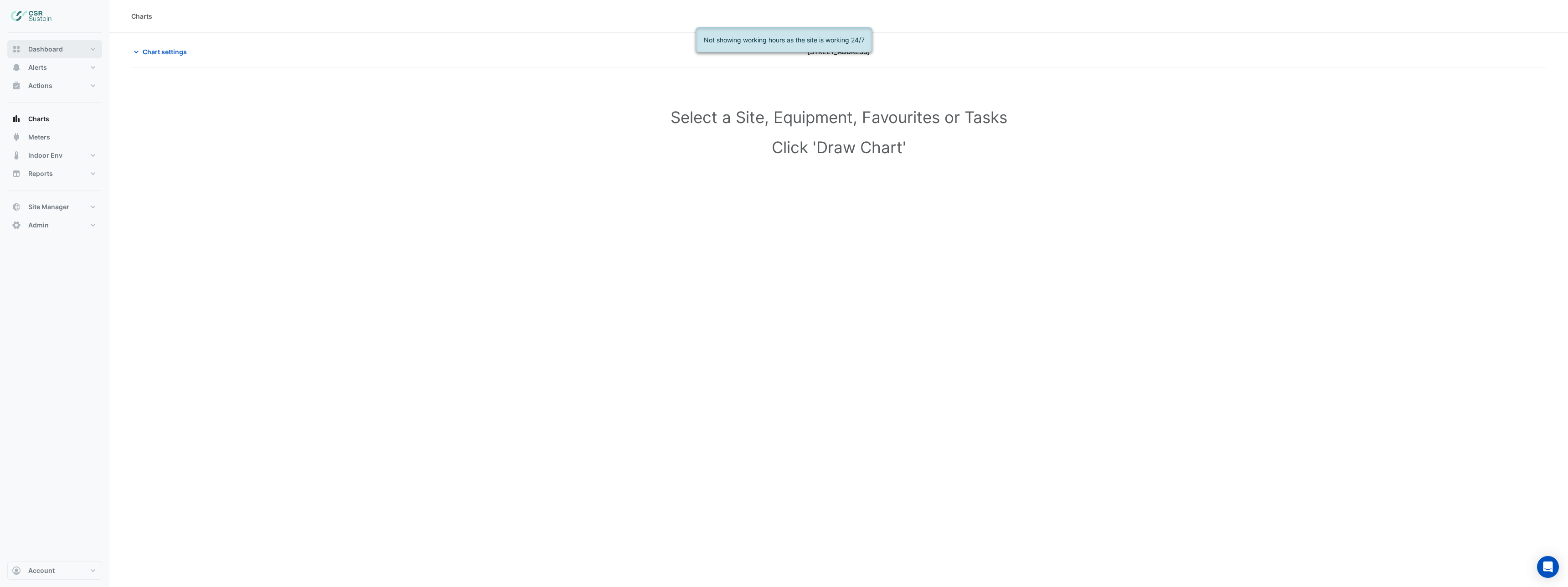
click at [56, 53] on span "Dashboard" at bounding box center [45, 49] width 34 height 9
select select "***"
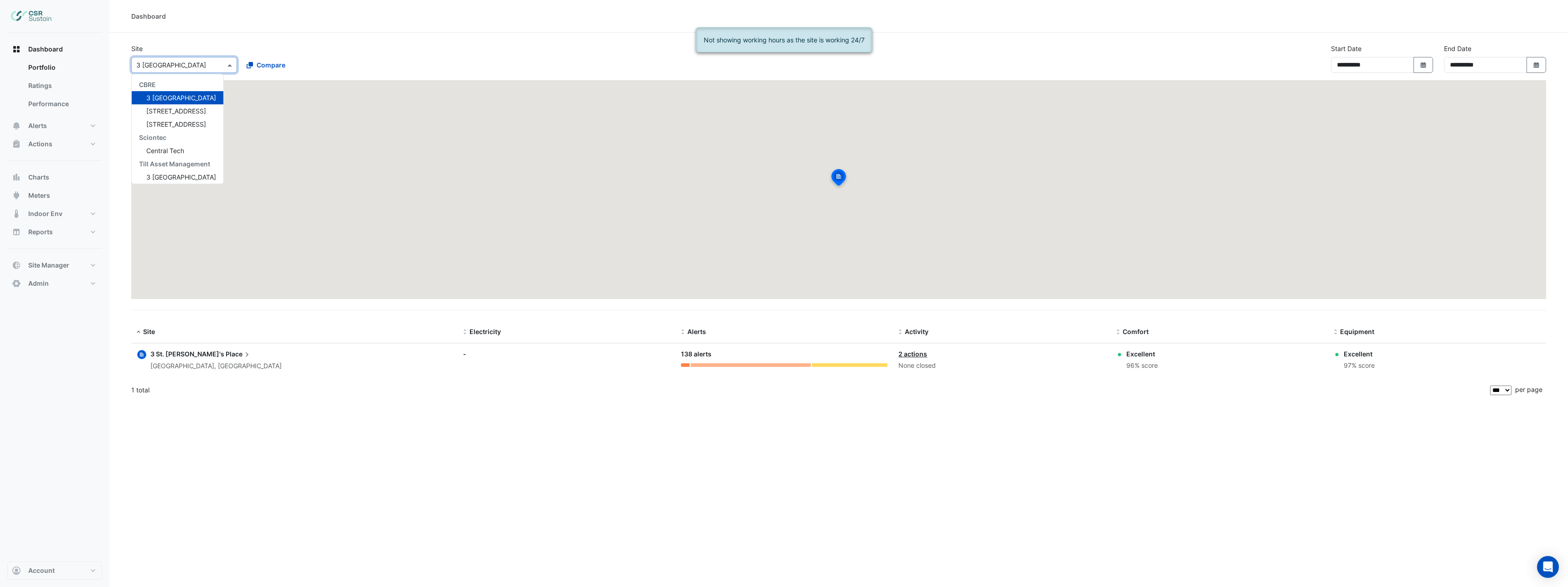
click at [177, 67] on input "text" at bounding box center [175, 65] width 77 height 9
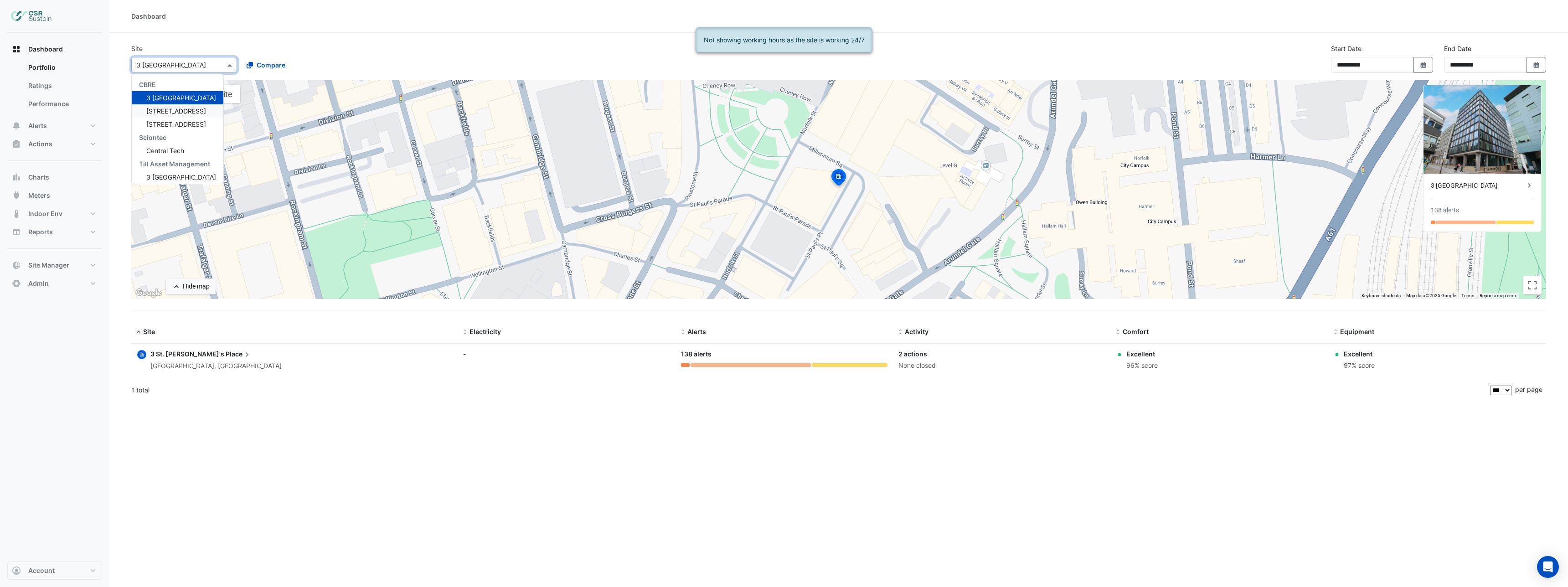
click at [176, 111] on span "5 Exchange Quay" at bounding box center [176, 111] width 60 height 8
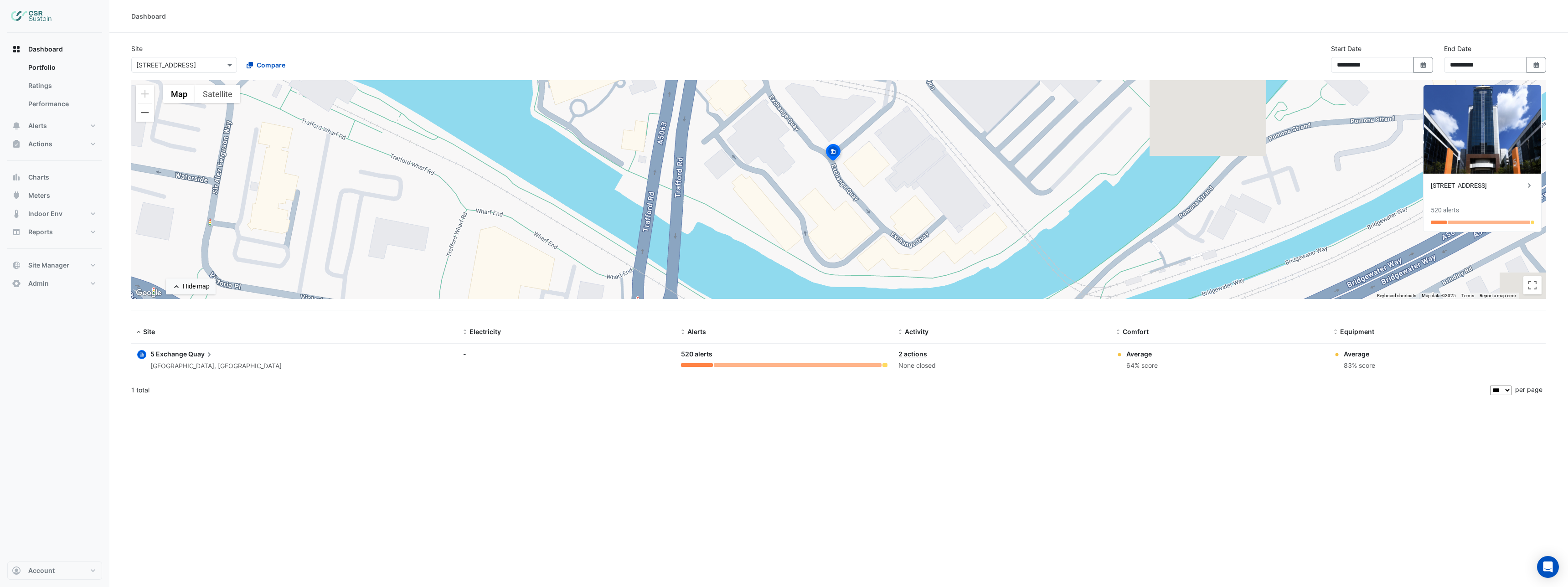
drag, startPoint x: 830, startPoint y: 275, endPoint x: 826, endPoint y: 267, distance: 8.9
click at [826, 267] on div "To activate drag with keyboard, press Alt + Enter. Once in keyboard drag state,…" at bounding box center [839, 189] width 1415 height 219
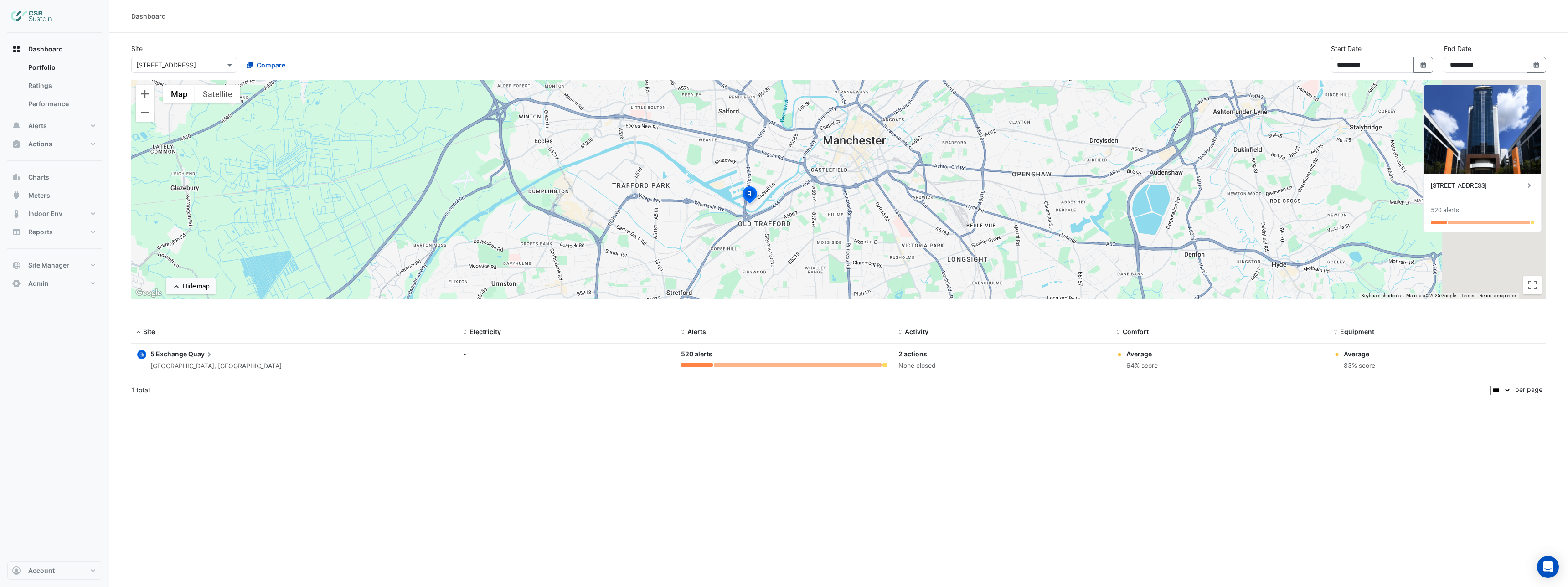
drag, startPoint x: 876, startPoint y: 228, endPoint x: 775, endPoint y: 220, distance: 101.3
click at [775, 220] on div "To activate drag with keyboard, press Alt + Enter. Once in keyboard drag state,…" at bounding box center [839, 189] width 1415 height 219
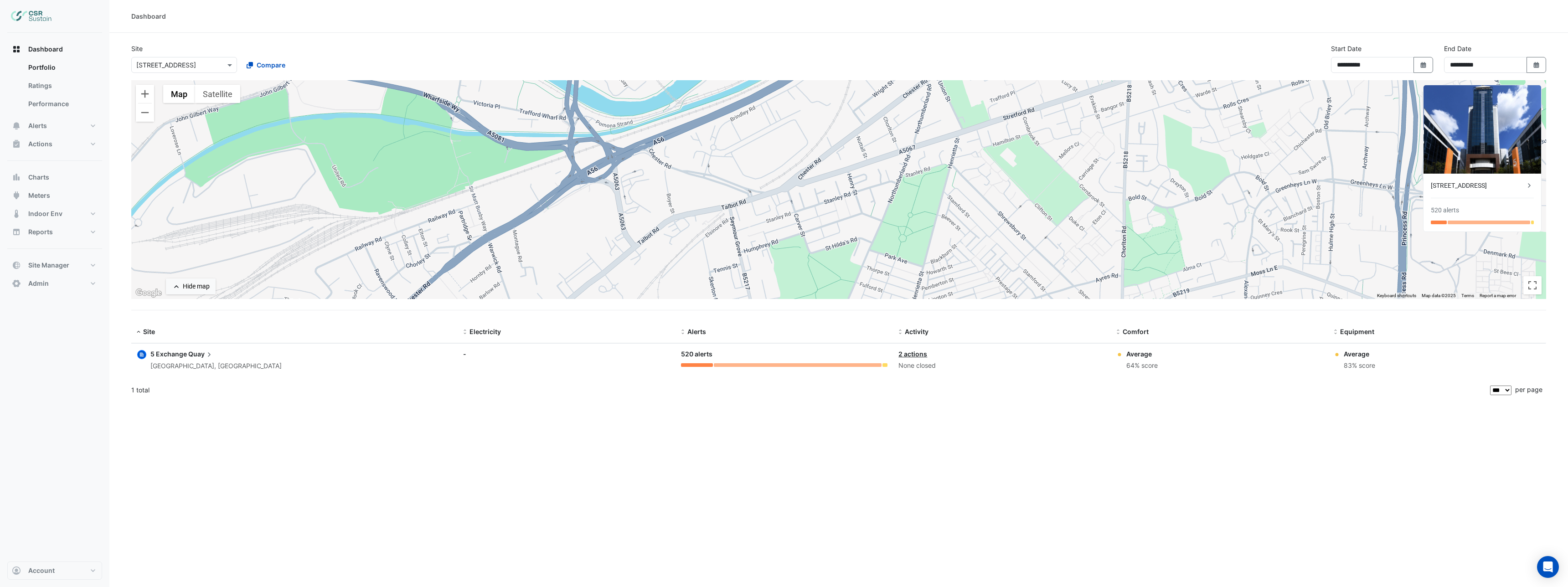
drag, startPoint x: 694, startPoint y: 203, endPoint x: 853, endPoint y: 244, distance: 164.2
click at [808, 243] on div "To activate drag with keyboard, press Alt + Enter. Once in keyboard drag state,…" at bounding box center [839, 189] width 1415 height 219
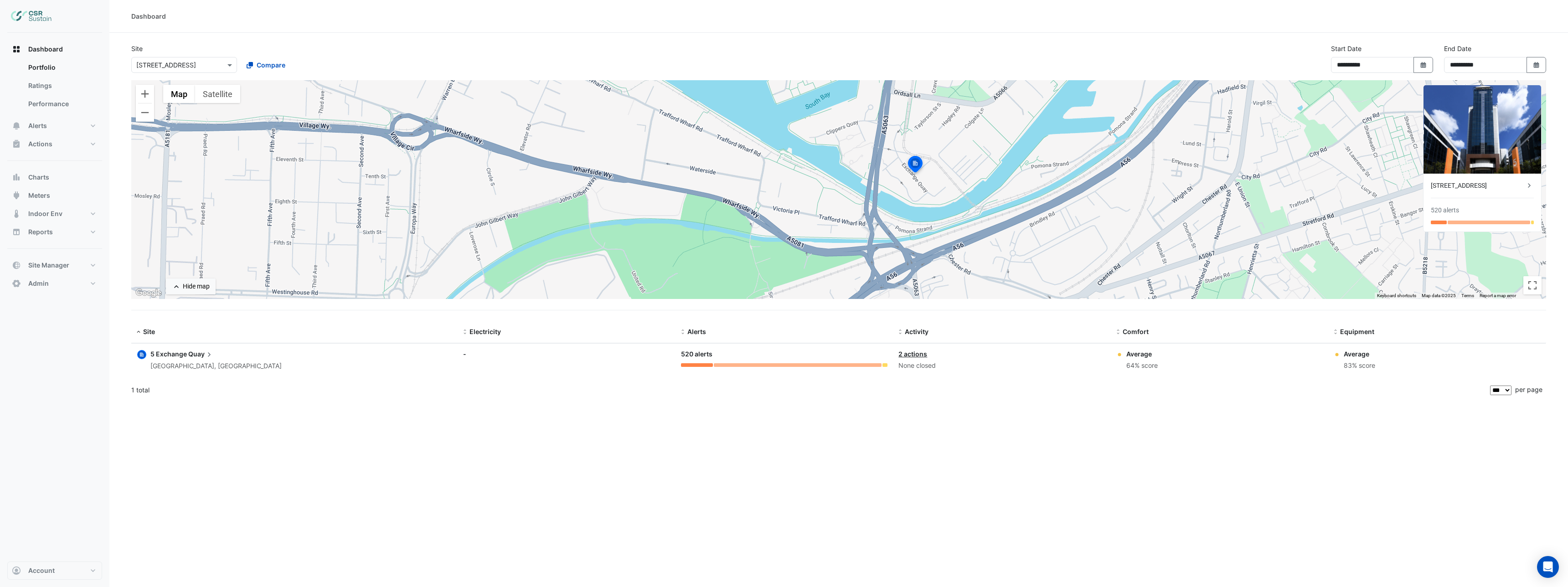
click at [1532, 182] on icon at bounding box center [1530, 186] width 9 height 9
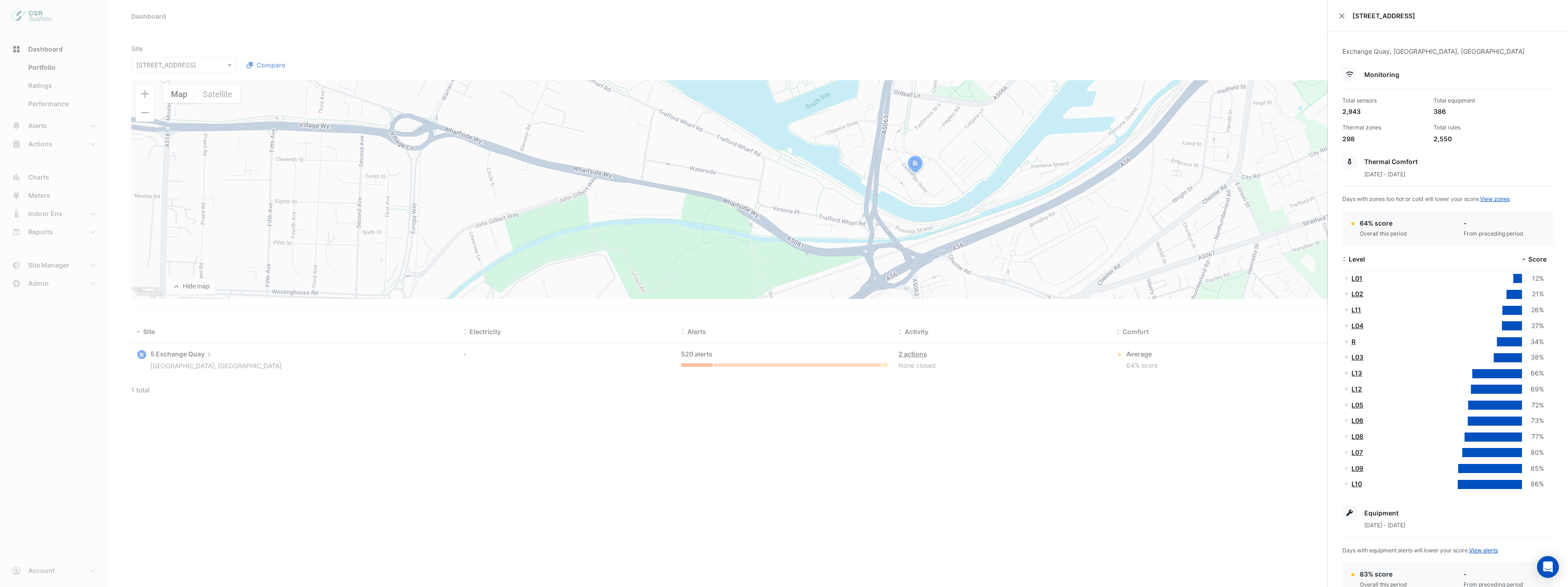
drag, startPoint x: 1184, startPoint y: 31, endPoint x: 1255, endPoint y: 22, distance: 71.6
click at [1184, 31] on ngb-offcanvas-backdrop at bounding box center [784, 294] width 1568 height 587
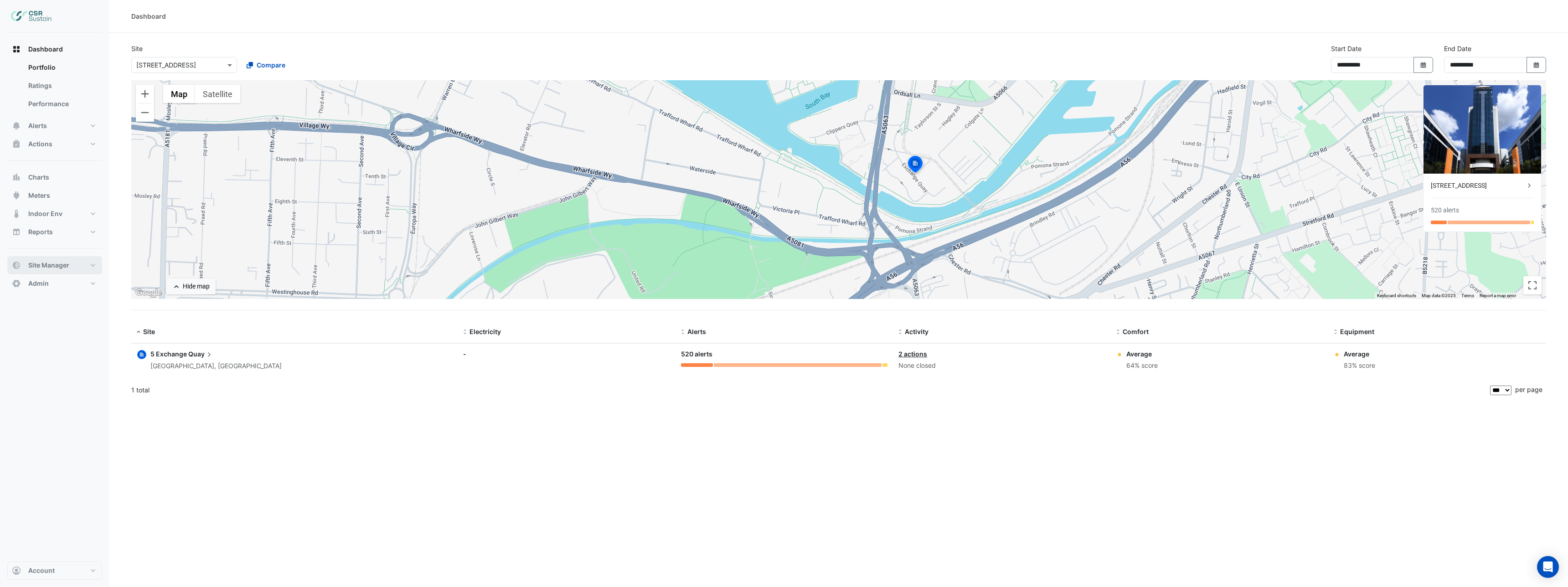
click at [47, 265] on span "Site Manager" at bounding box center [48, 265] width 41 height 9
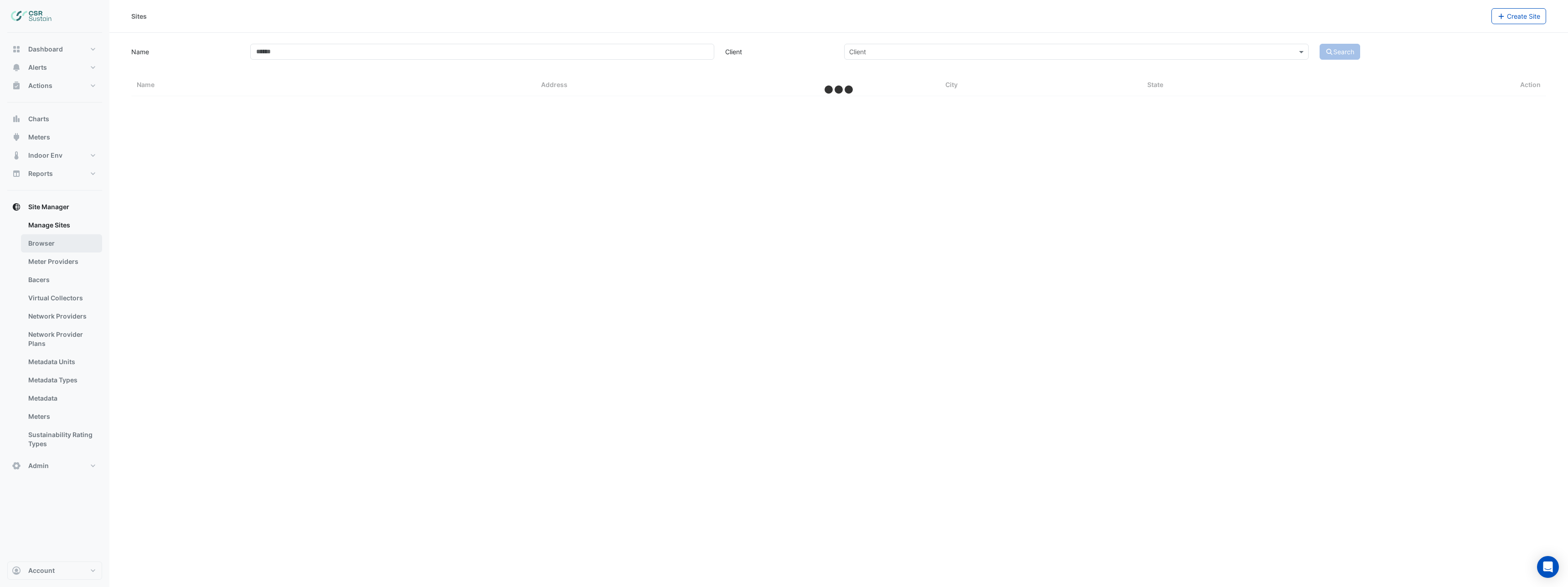
select select "***"
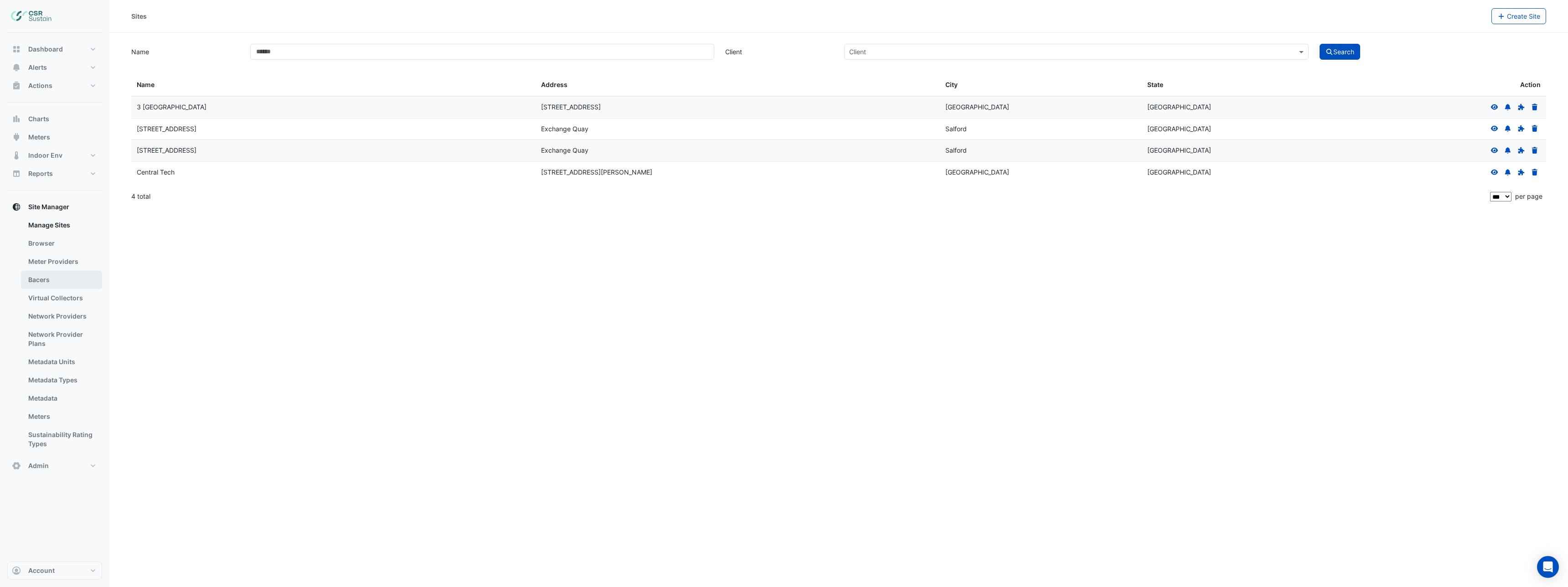
click at [61, 275] on link "Bacers" at bounding box center [61, 279] width 81 height 18
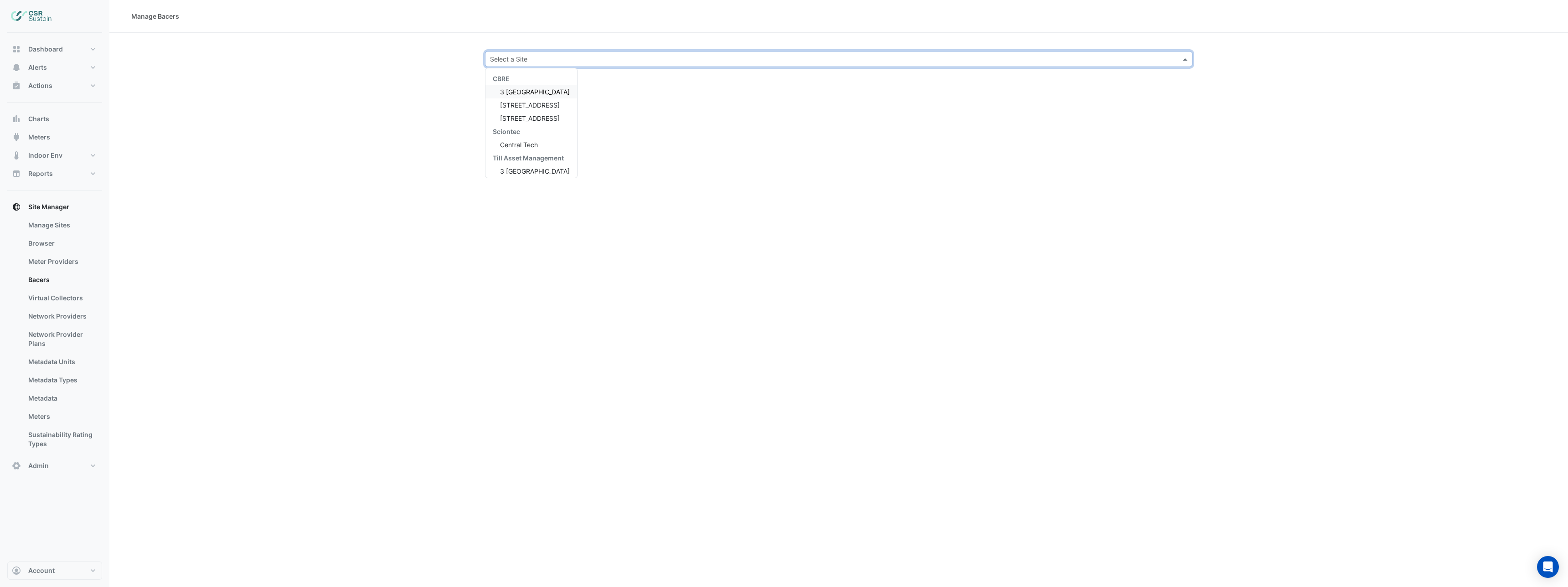
click at [546, 57] on input "text" at bounding box center [829, 59] width 679 height 9
click at [535, 103] on span "5 Exchange Quay" at bounding box center [530, 105] width 60 height 8
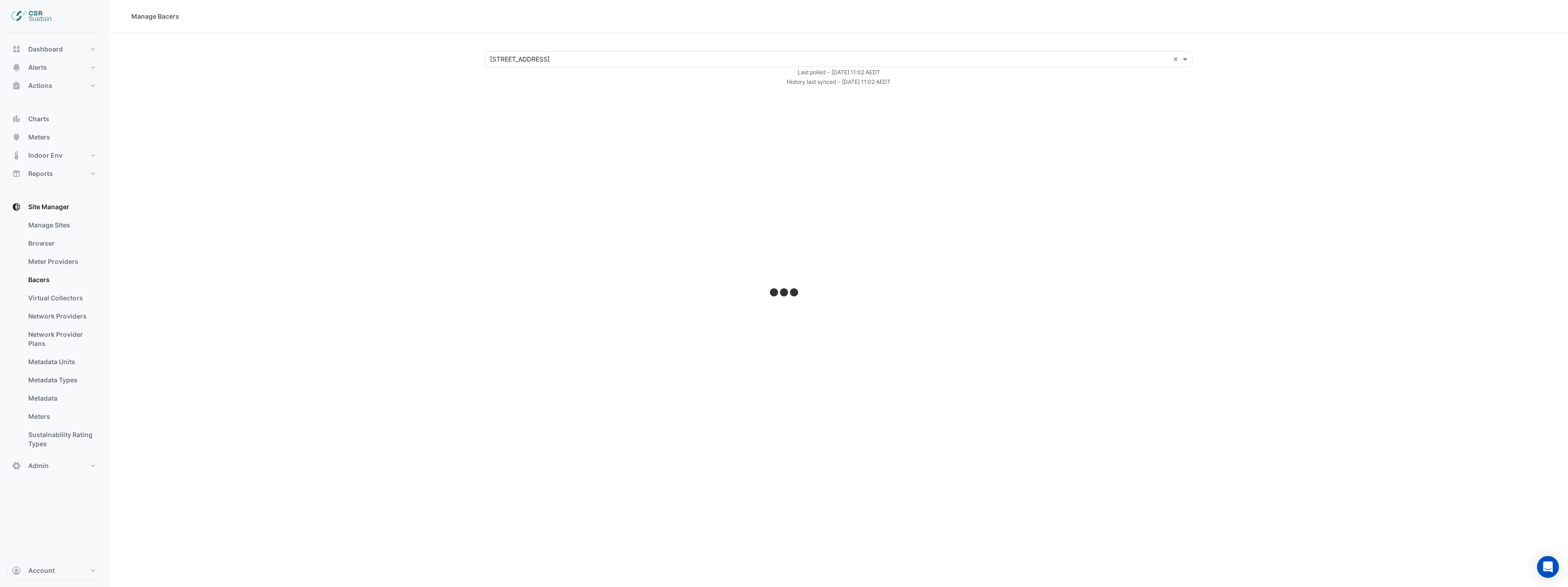
select select "***"
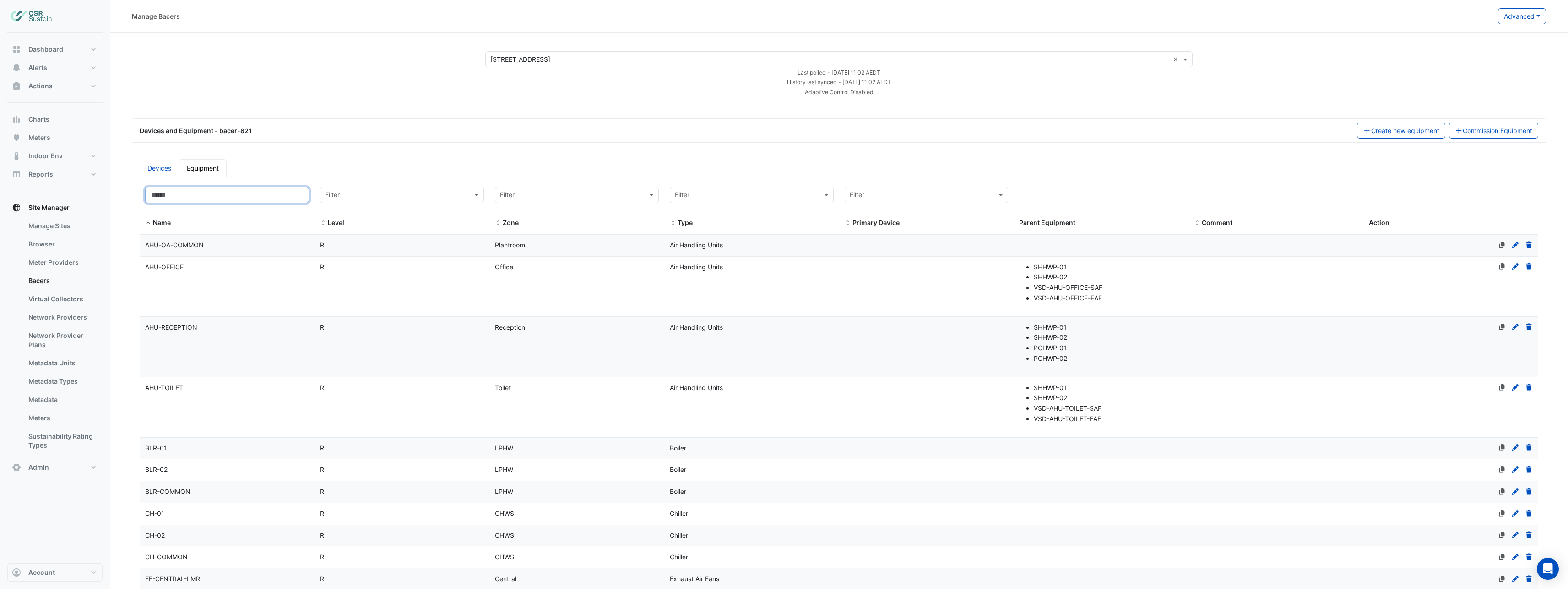
click at [262, 197] on input at bounding box center [227, 195] width 164 height 16
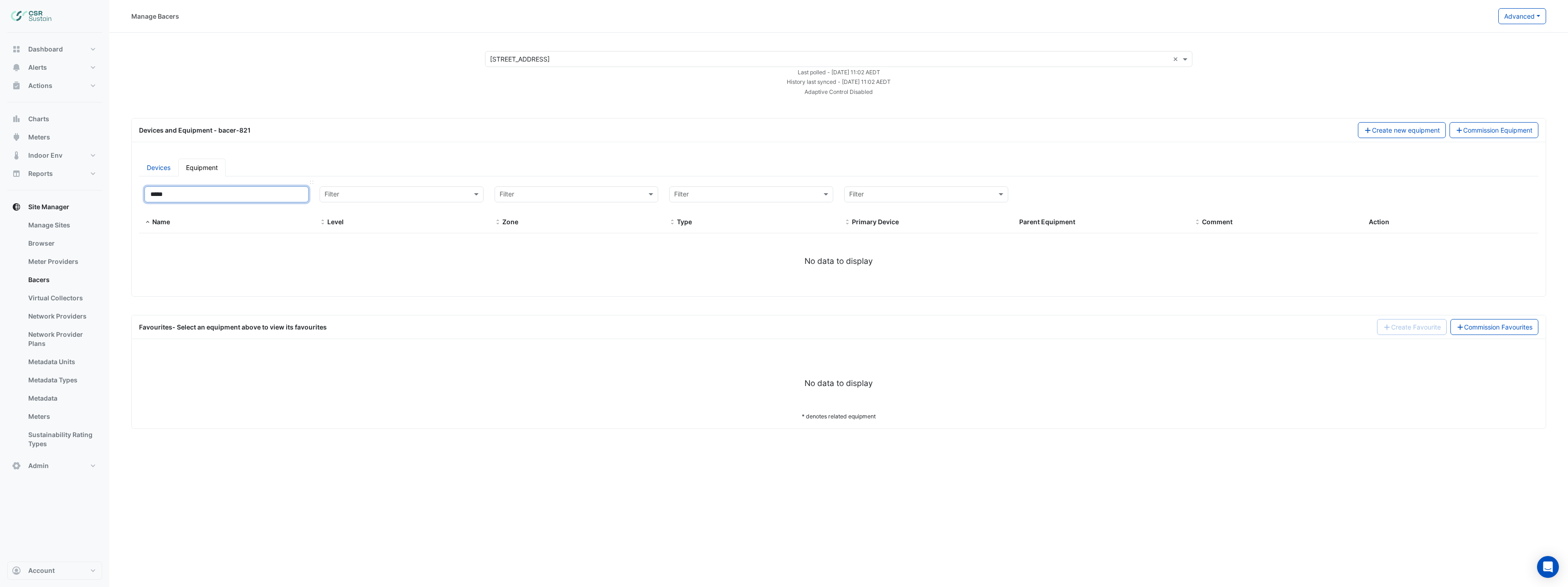
type input "****"
select select "***"
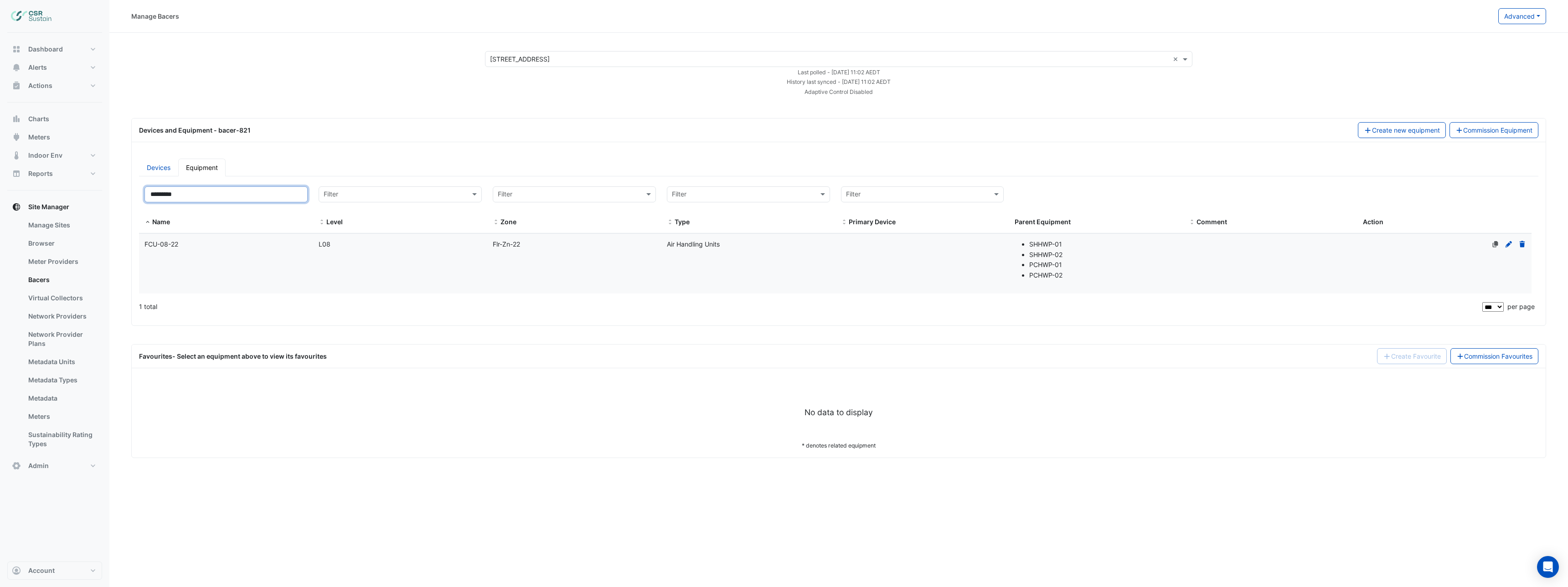
type input "*********"
click at [1318, 263] on datatable-body-cell "Comment" at bounding box center [1270, 263] width 174 height 60
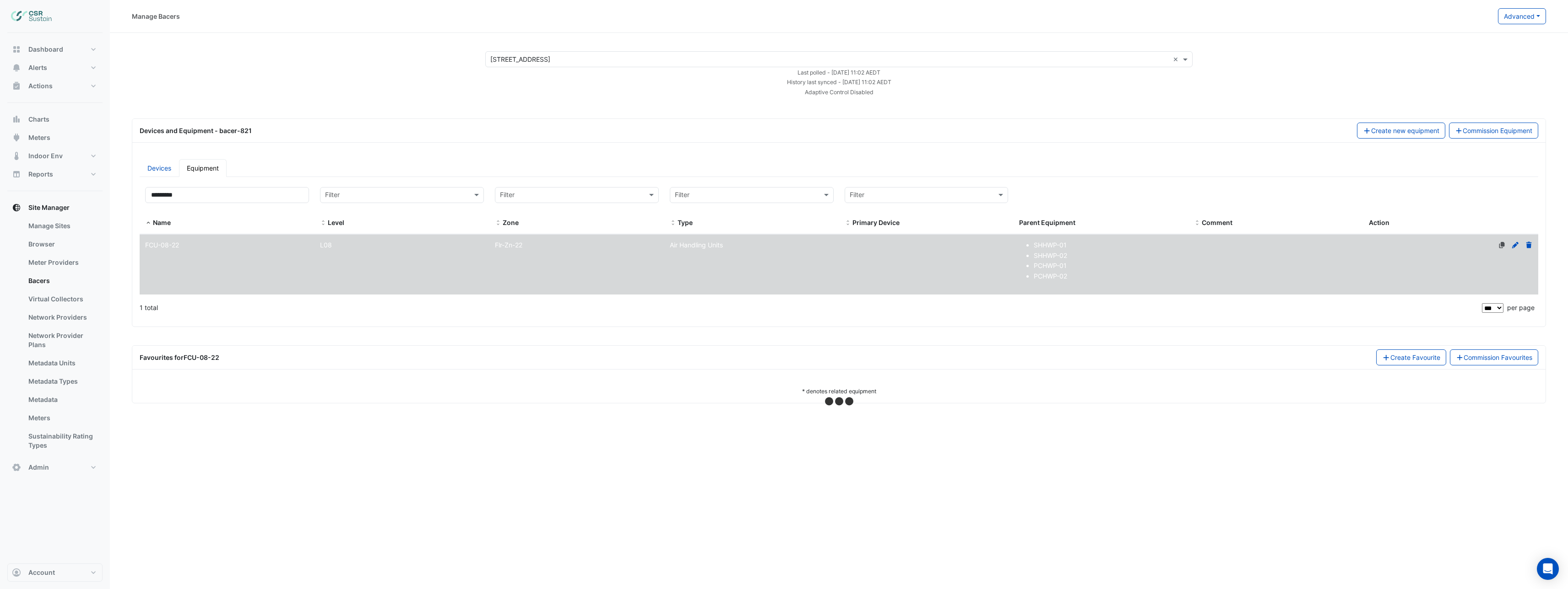
select select "***"
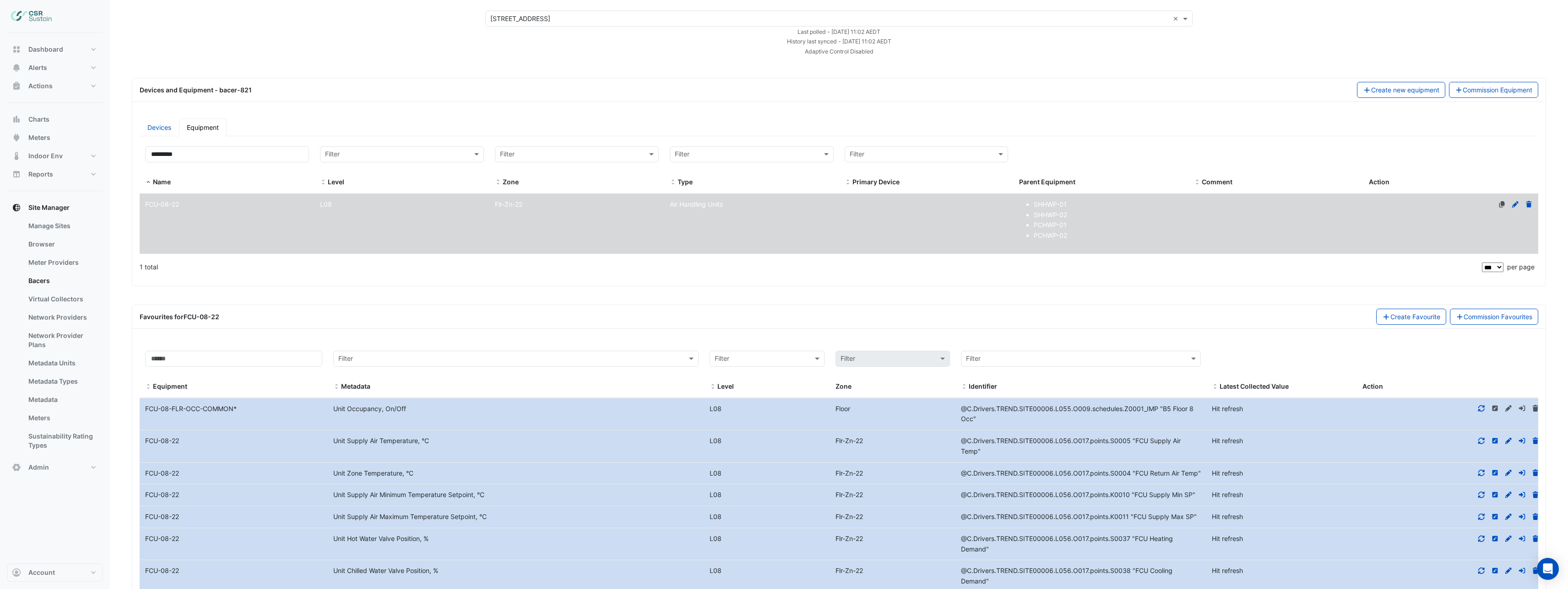
scroll to position [180, 0]
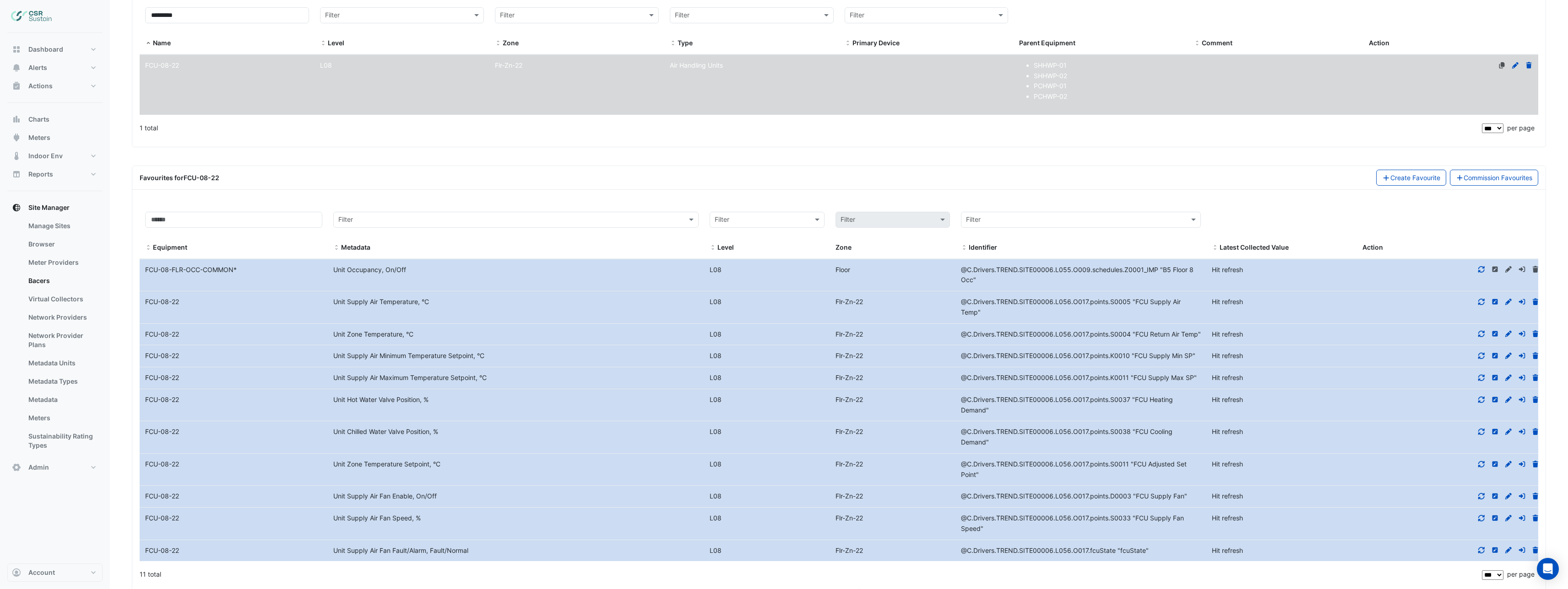
click at [418, 491] on div "Unit Supply Air Fan Enable, On/Off" at bounding box center [516, 496] width 376 height 11
click at [1480, 493] on icon at bounding box center [1481, 496] width 6 height 6
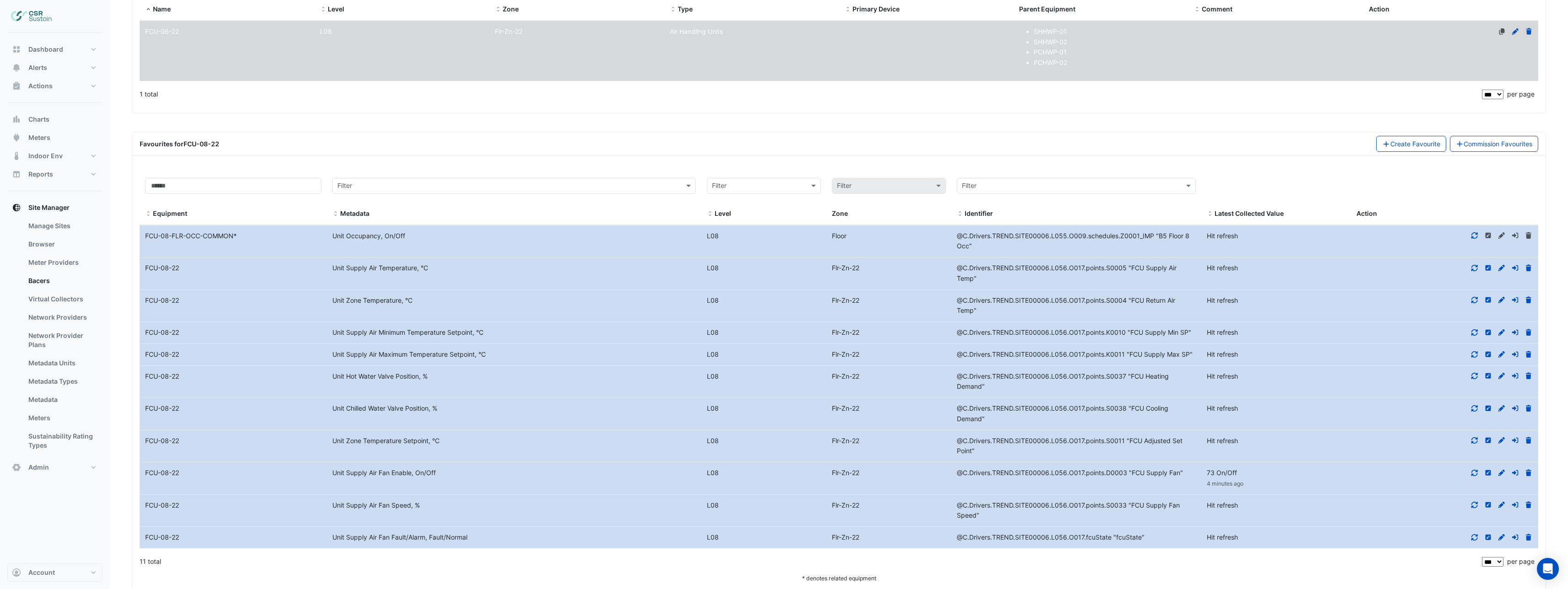
scroll to position [224, 0]
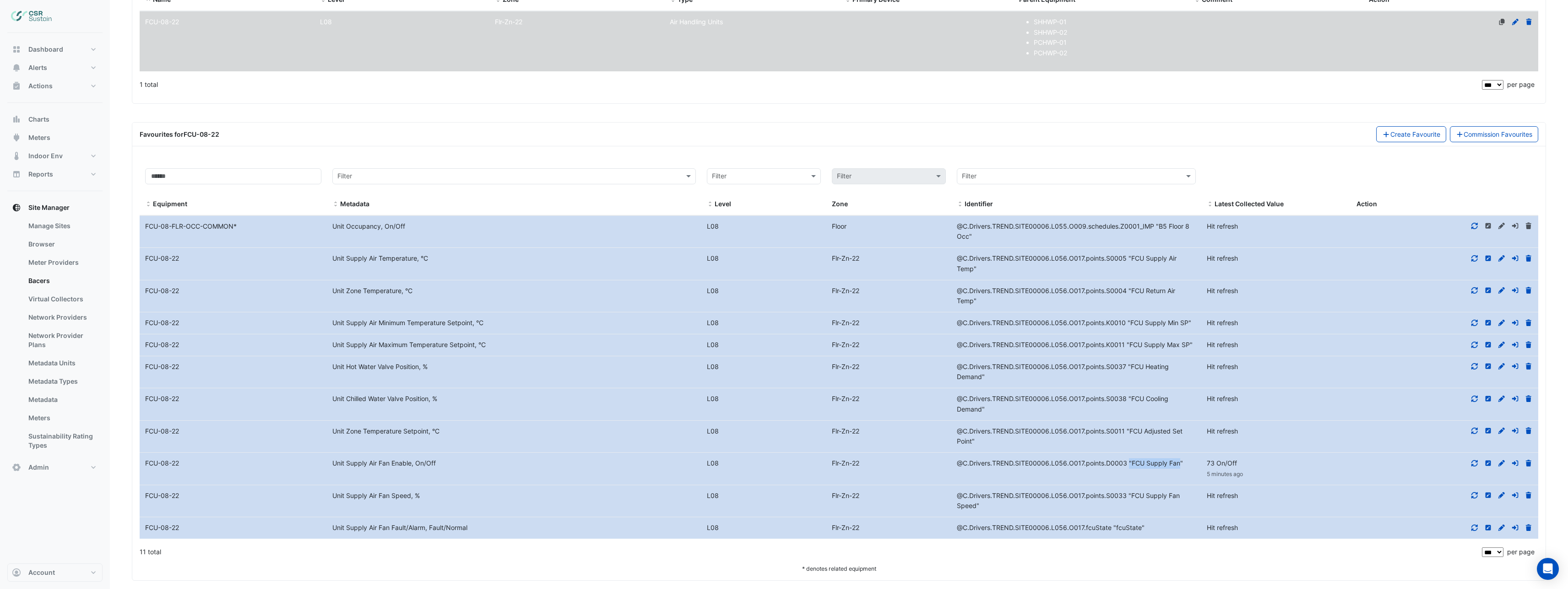
drag, startPoint x: 1179, startPoint y: 455, endPoint x: 1127, endPoint y: 457, distance: 52.0
click at [1127, 459] on span "@C.Drivers.TREND.SITE00006.L056.O017.points.D0003 "FCU Supply Fan"" at bounding box center [1070, 463] width 226 height 8
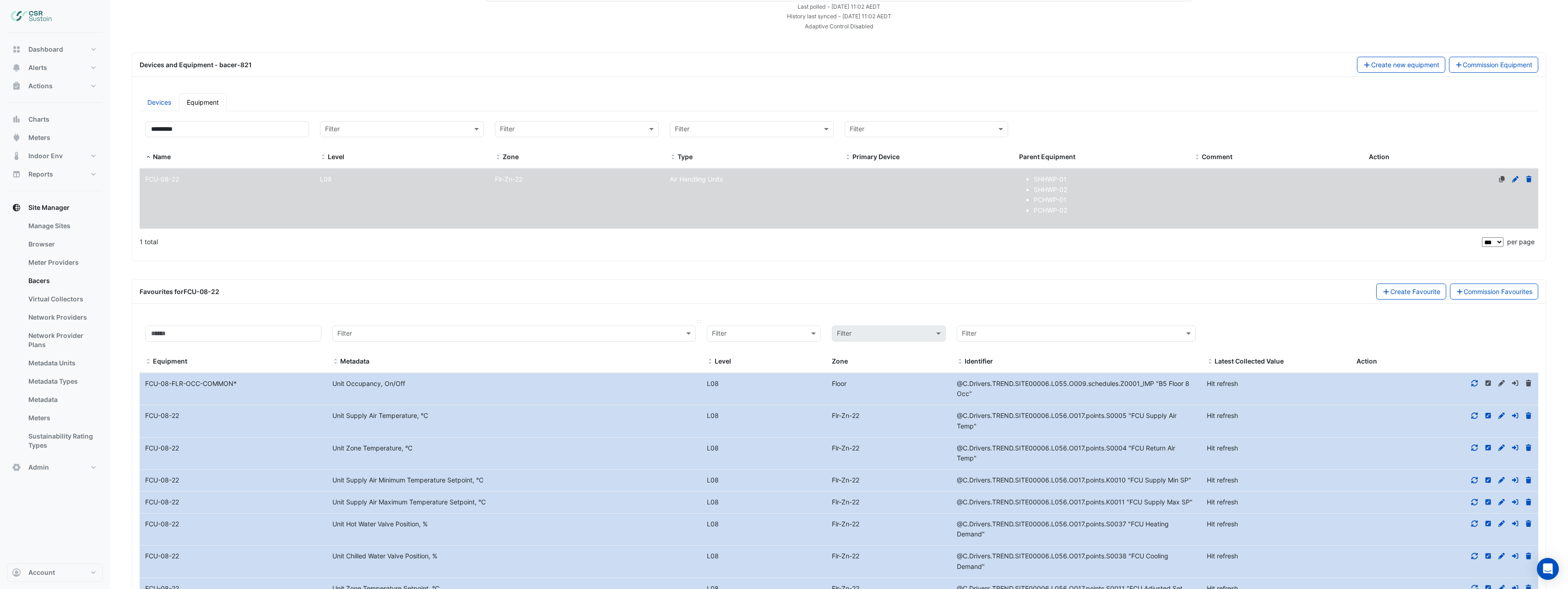
scroll to position [0, 0]
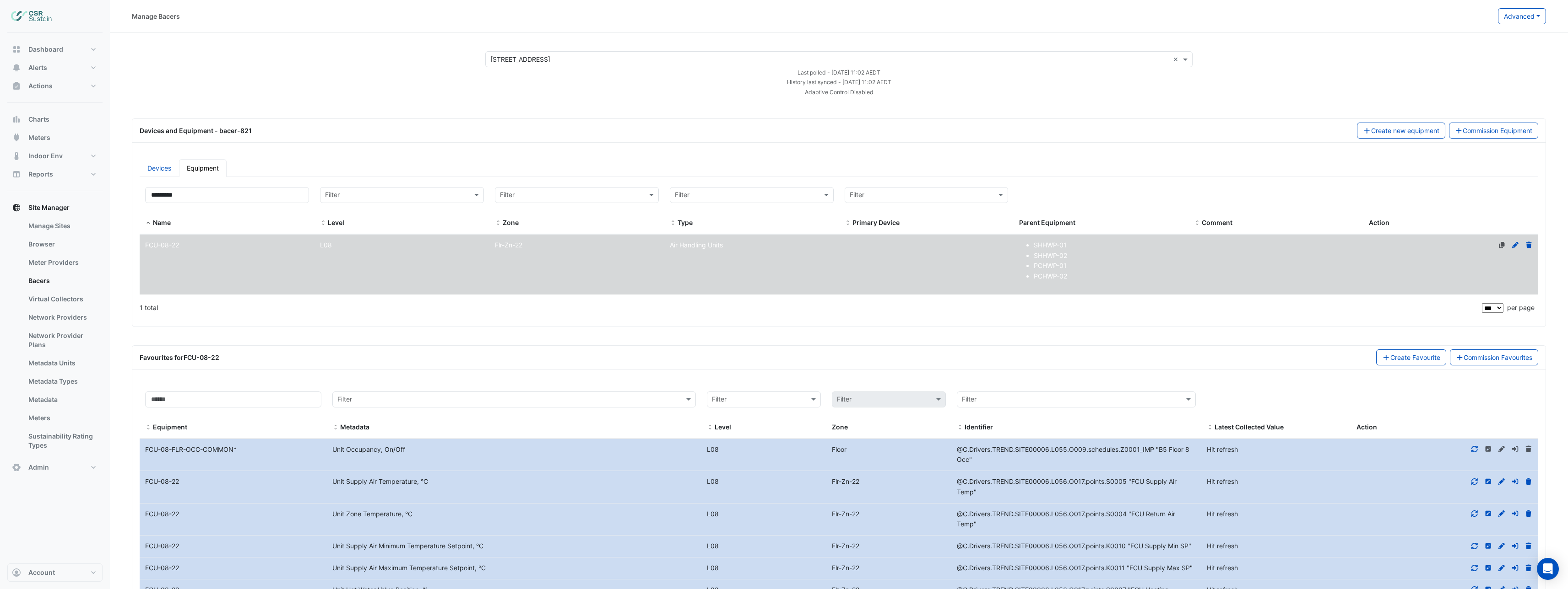
click at [714, 87] on div "Adaptive Control Disabled" at bounding box center [839, 92] width 718 height 9
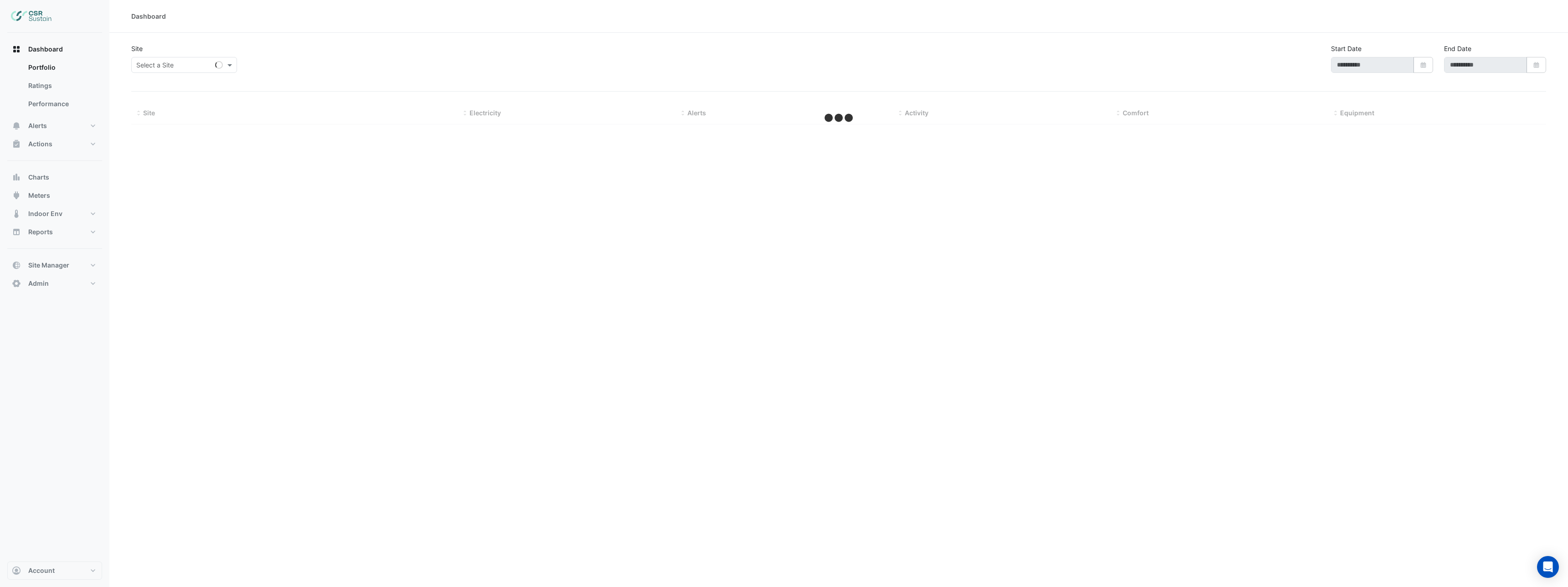
type input "**********"
select select "***"
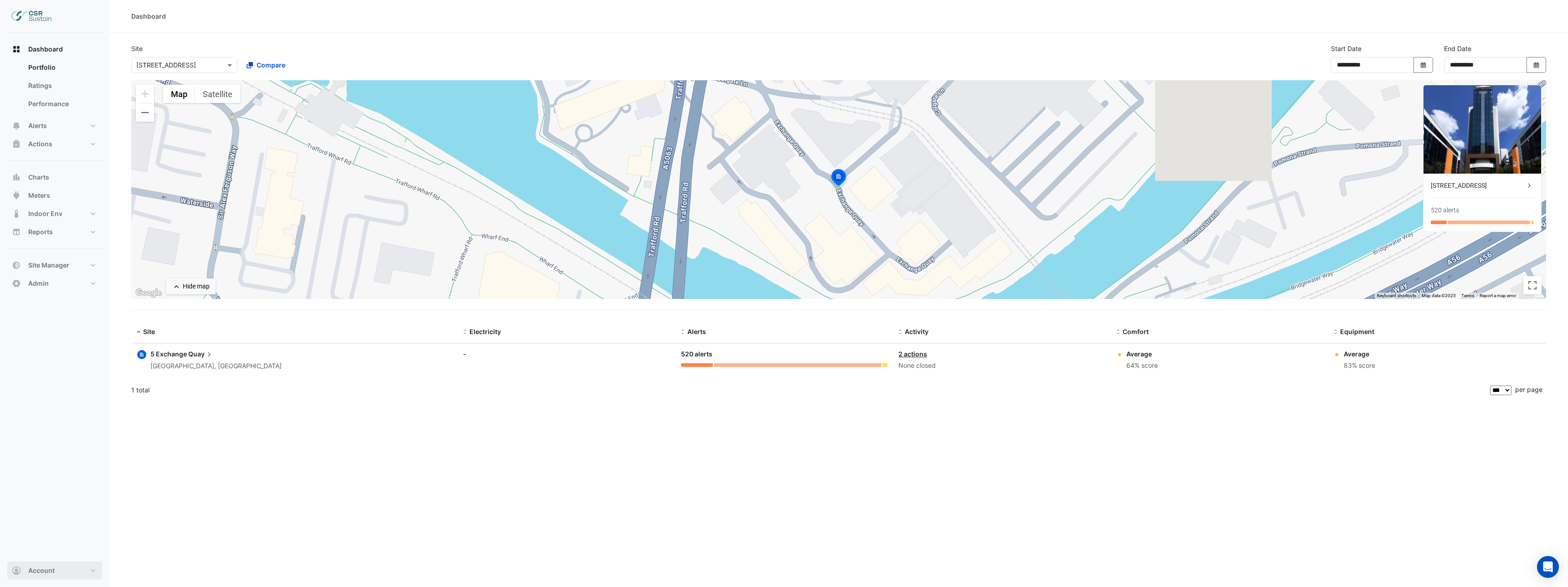
click at [57, 572] on button "Account" at bounding box center [55, 570] width 95 height 18
click at [57, 550] on link "Sign Out" at bounding box center [55, 547] width 87 height 18
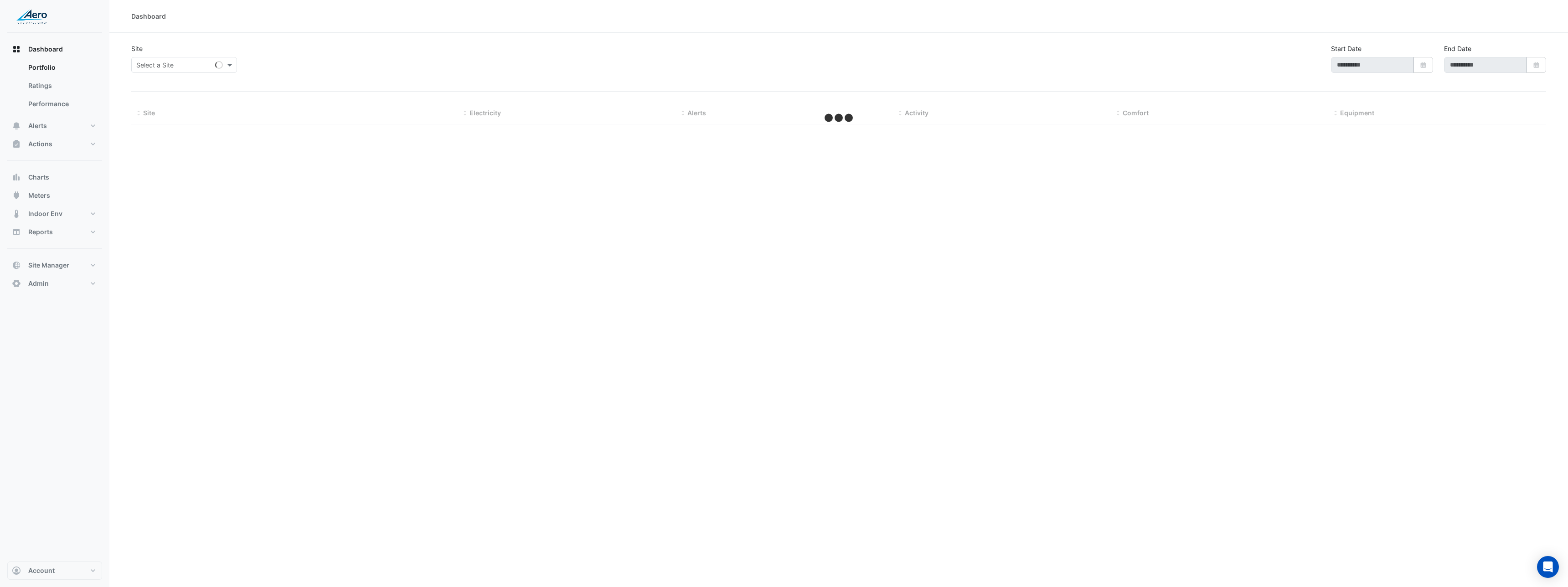
type input "**********"
select select "***"
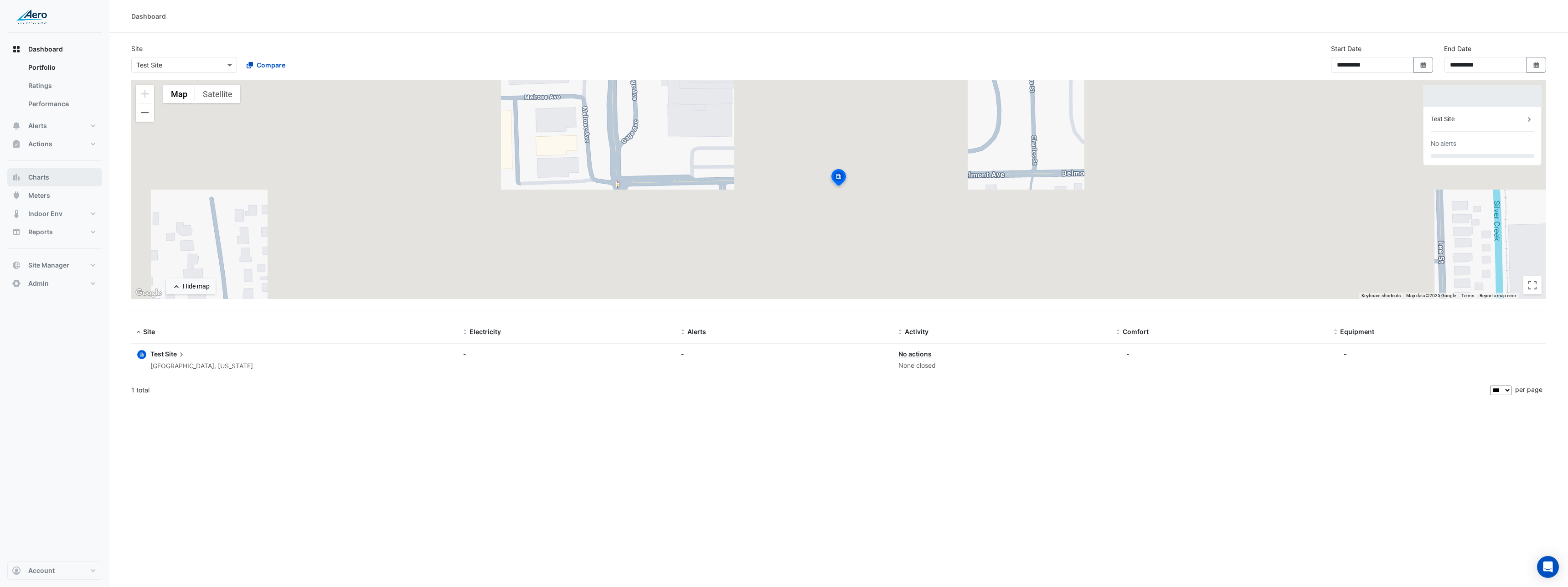
click at [55, 183] on button "Charts" at bounding box center [55, 177] width 95 height 18
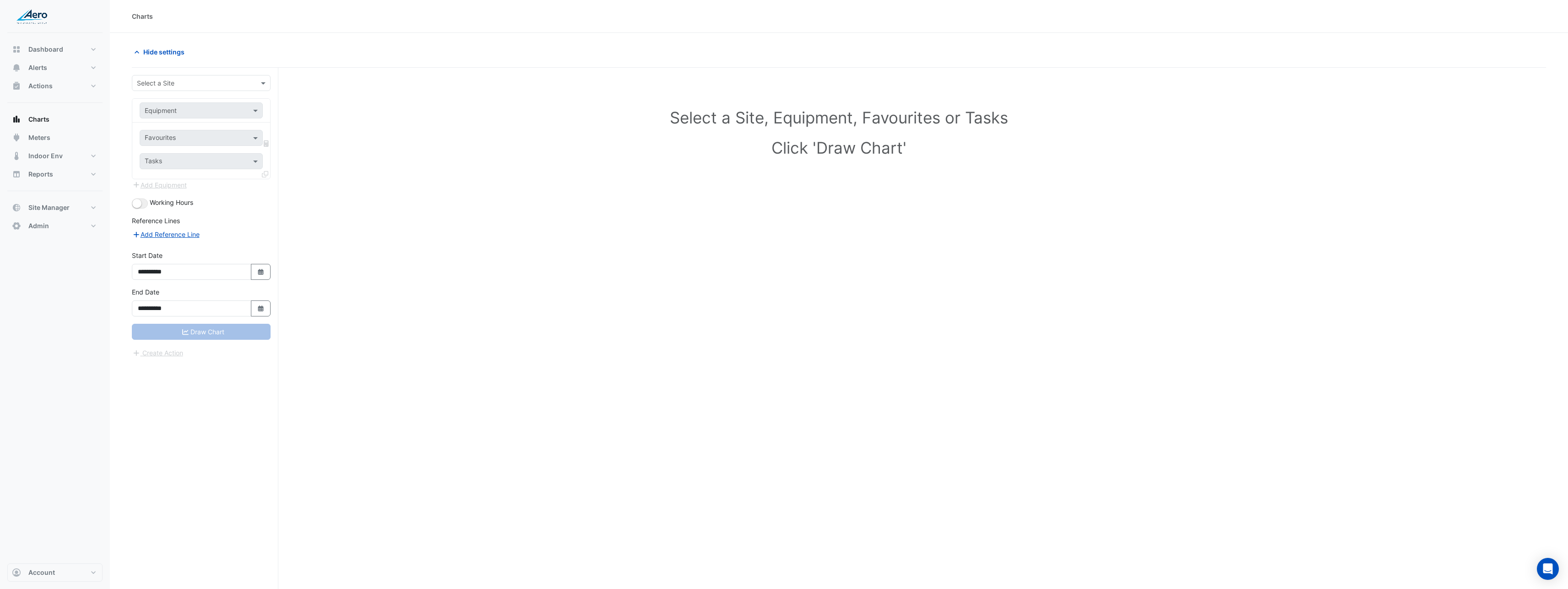
click at [182, 80] on input "text" at bounding box center [192, 83] width 110 height 9
type input "***"
click at [181, 111] on div "353 N [PERSON_NAME]" at bounding box center [201, 116] width 138 height 14
click at [185, 111] on input "text" at bounding box center [192, 111] width 95 height 9
type input "***"
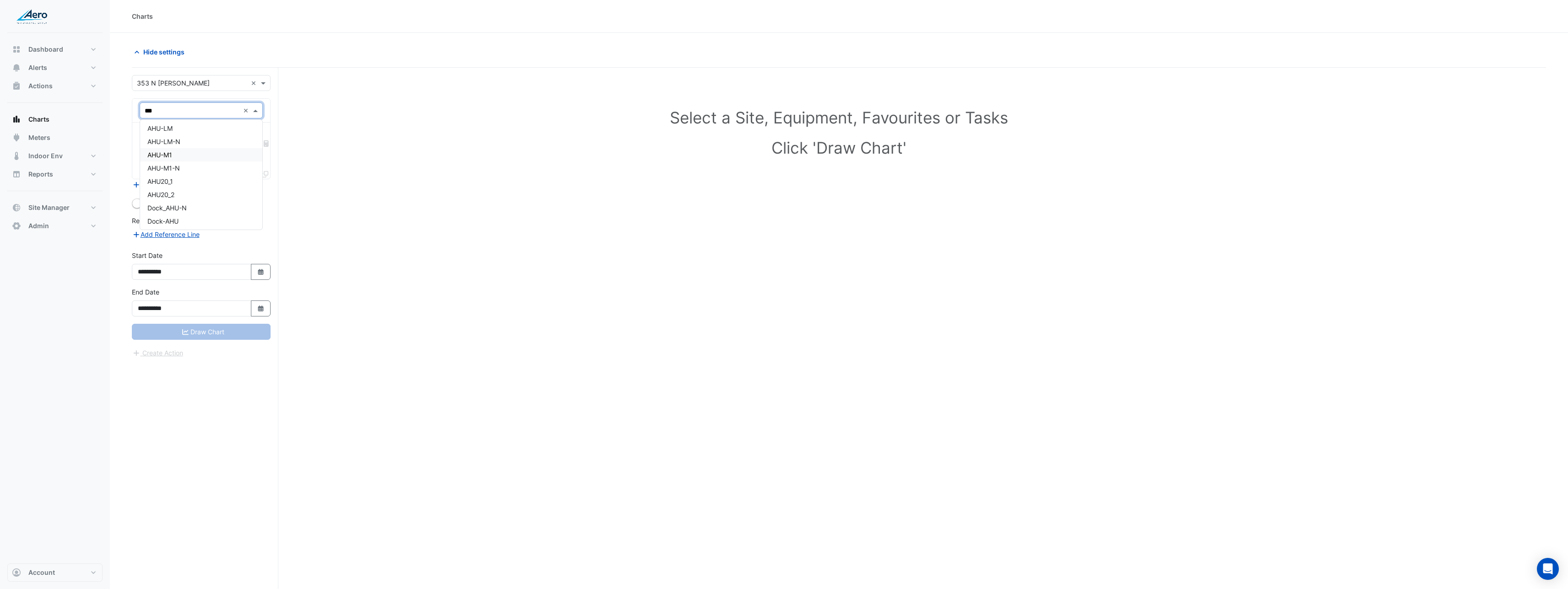
scroll to position [70, 0]
click at [189, 216] on div "Dock-AHU" at bounding box center [201, 220] width 122 height 14
click at [189, 143] on input "text" at bounding box center [196, 138] width 103 height 9
type input "******"
click at [201, 155] on span "Unit Supply Air Fan Enable - Plantroom, All" at bounding box center [210, 158] width 126 height 8
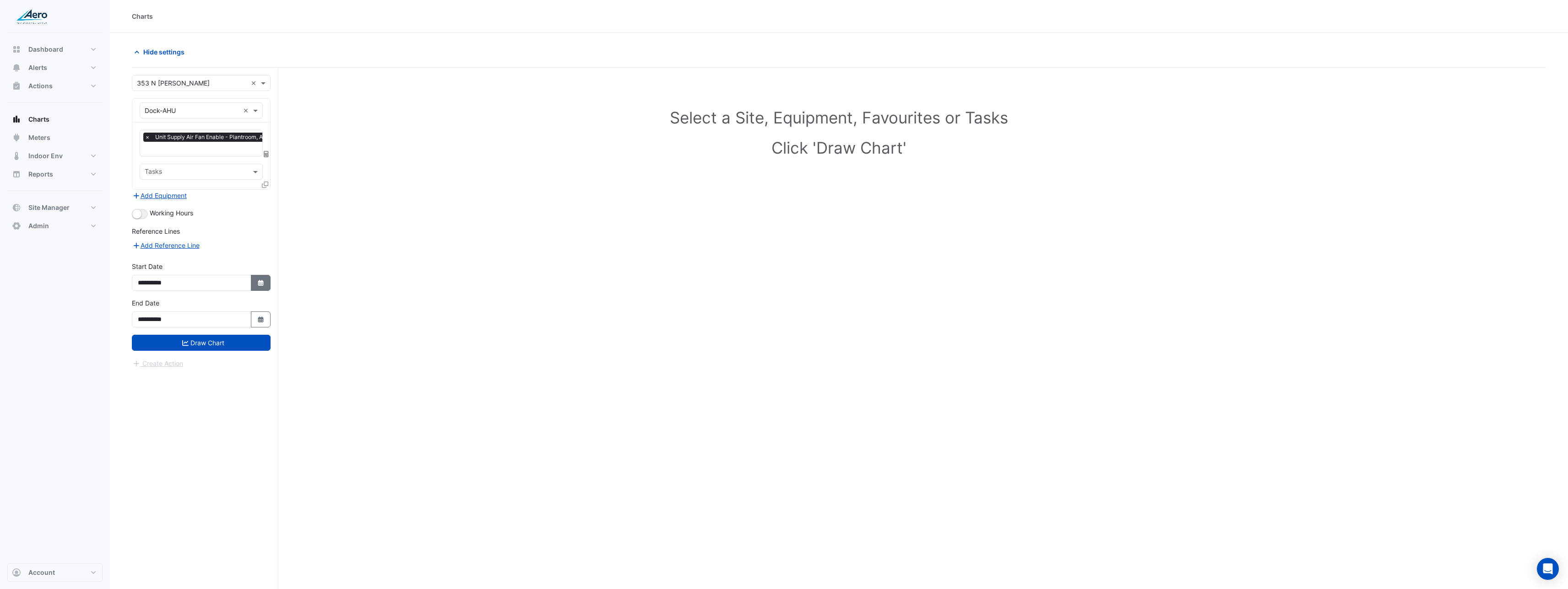
click at [260, 279] on fa-icon "Select Date" at bounding box center [261, 283] width 8 height 8
select select "*"
select select "****"
click at [149, 189] on div "1" at bounding box center [147, 190] width 15 height 15
type input "**********"
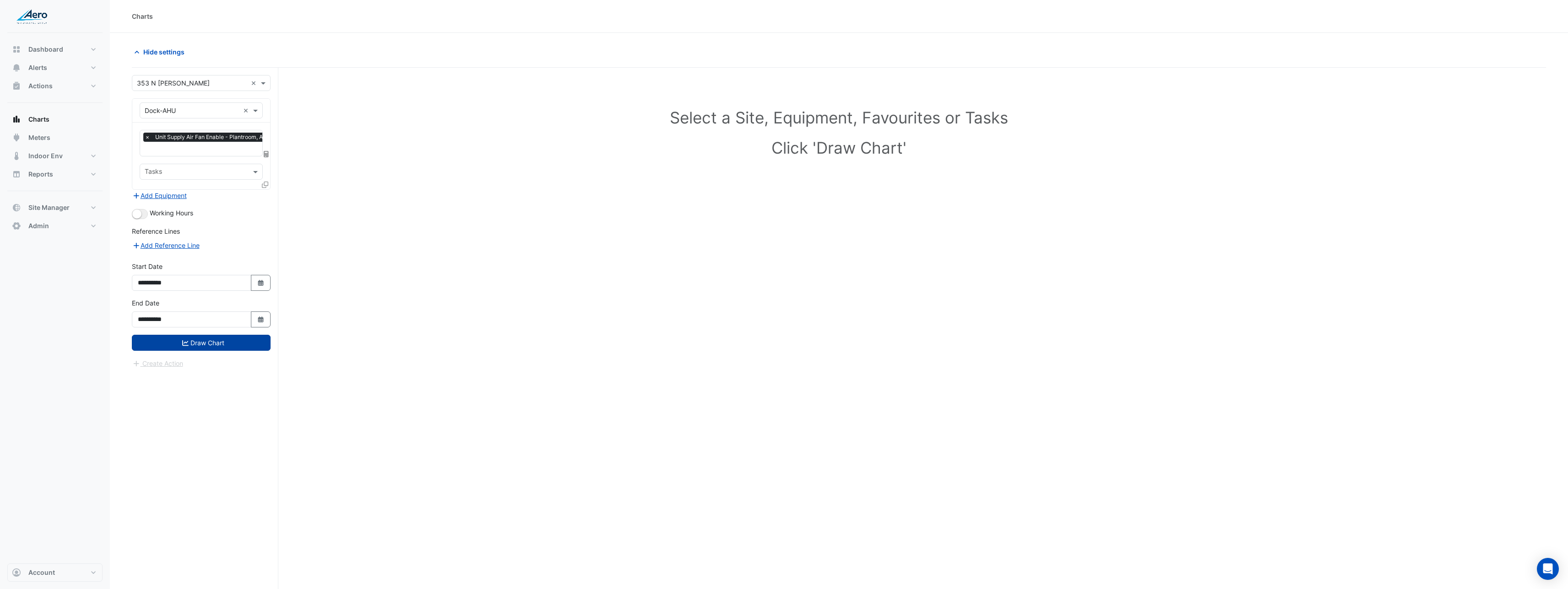
click at [226, 342] on button "Draw Chart" at bounding box center [201, 343] width 139 height 16
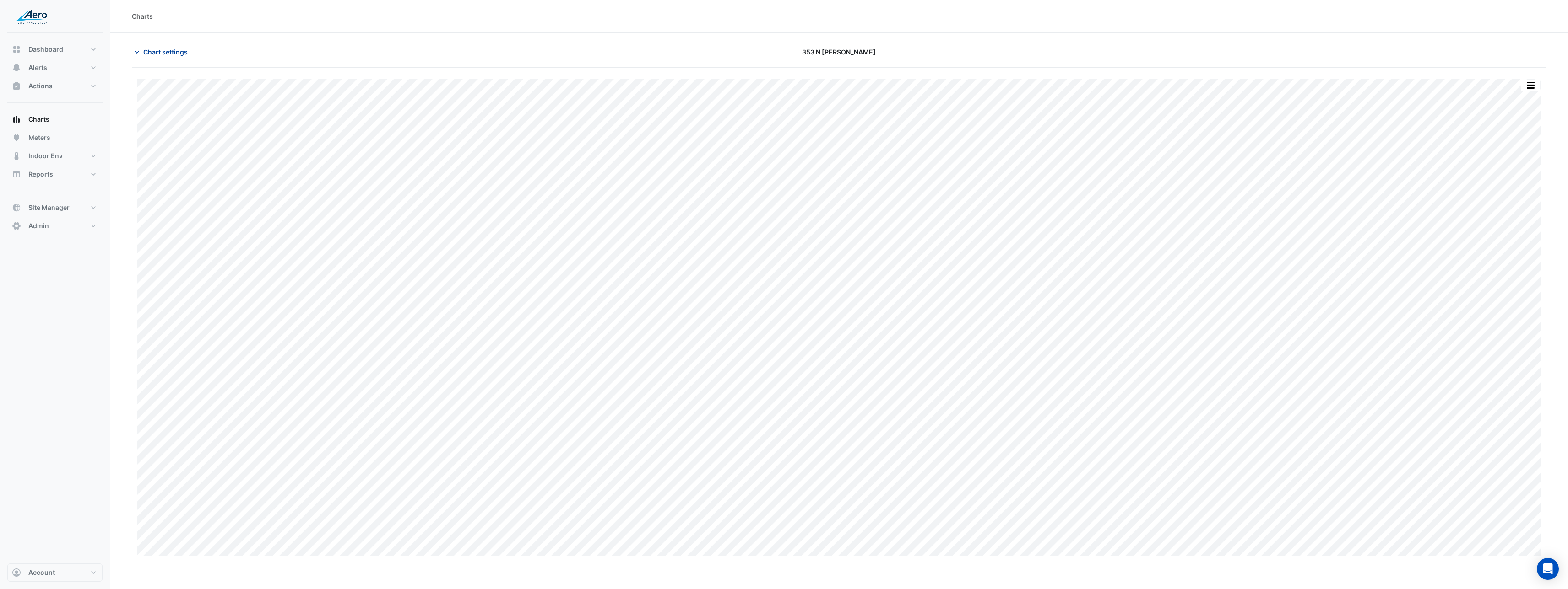
click at [158, 51] on span "Chart settings" at bounding box center [166, 52] width 45 height 9
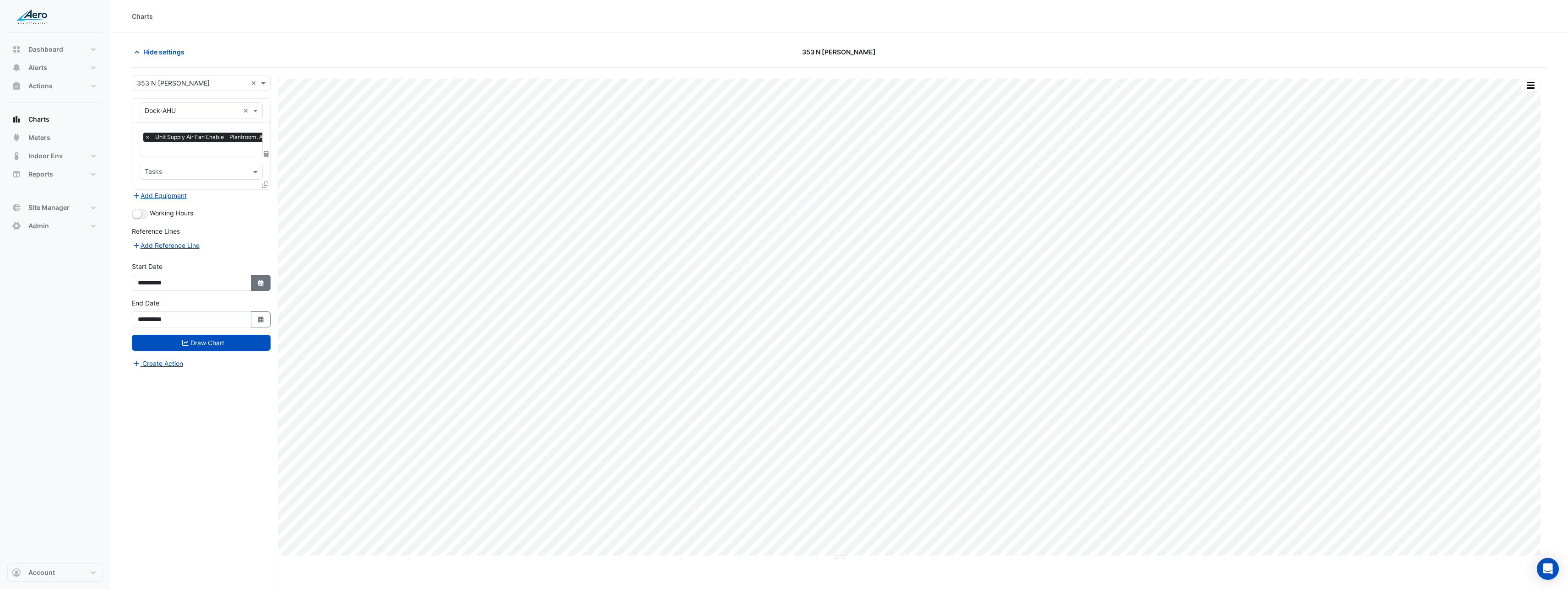
click at [264, 287] on button "Select Date" at bounding box center [261, 283] width 20 height 16
select select "*"
select select "****"
click at [144, 159] on button "Previous month" at bounding box center [147, 161] width 11 height 15
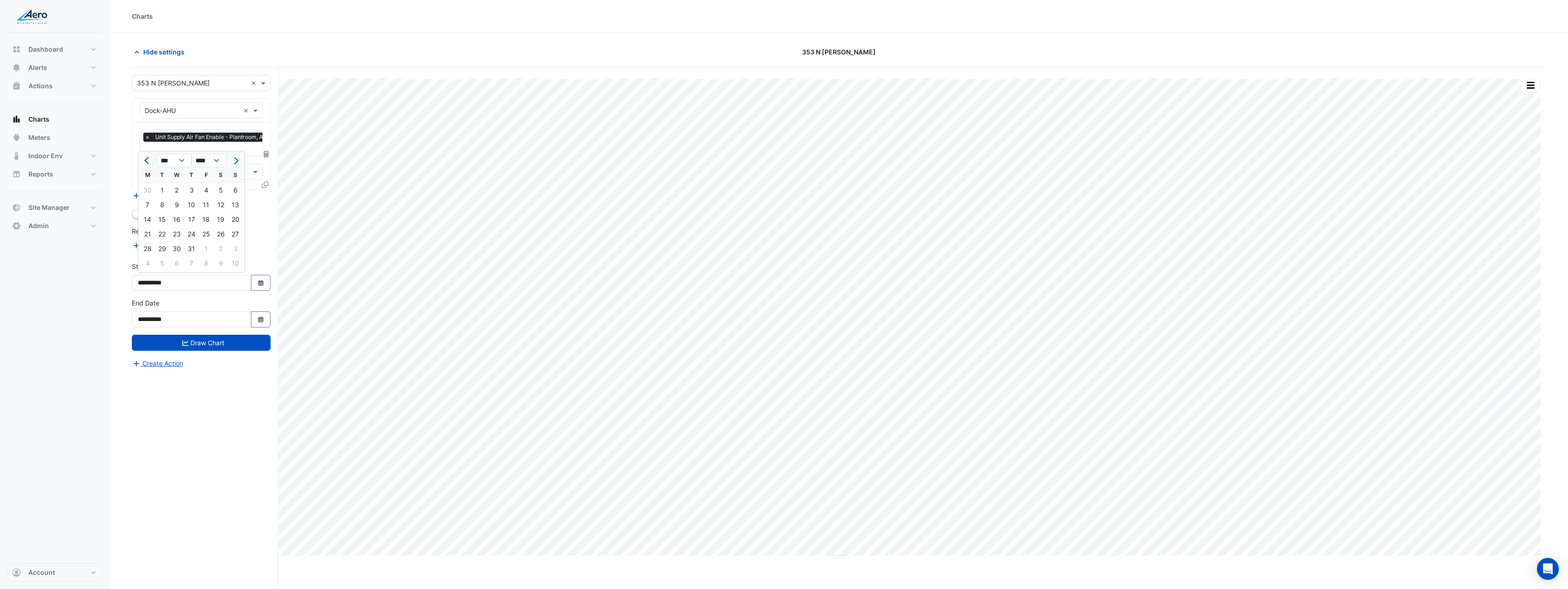
click at [144, 159] on button "Previous month" at bounding box center [147, 161] width 11 height 15
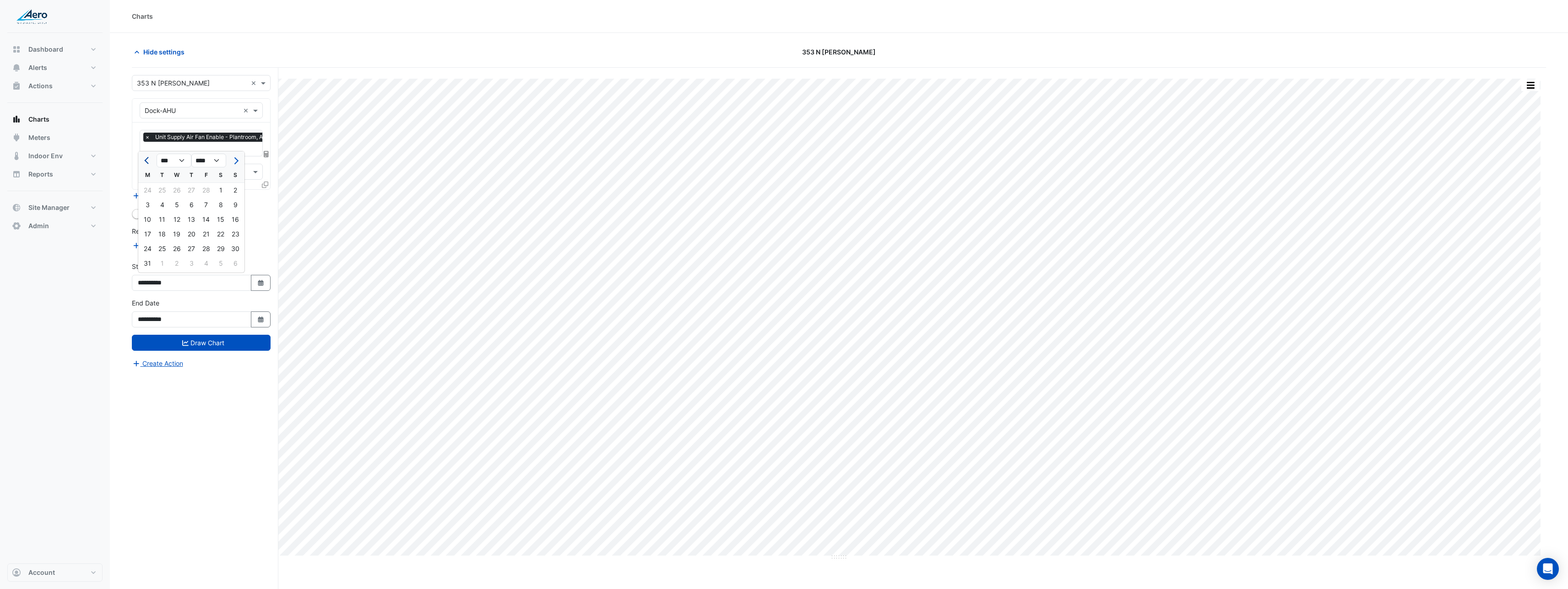
click at [144, 159] on button "Previous month" at bounding box center [147, 161] width 11 height 15
select select "*"
click at [175, 189] on div "1" at bounding box center [177, 190] width 15 height 15
type input "**********"
click at [212, 340] on button "Draw Chart" at bounding box center [201, 343] width 139 height 16
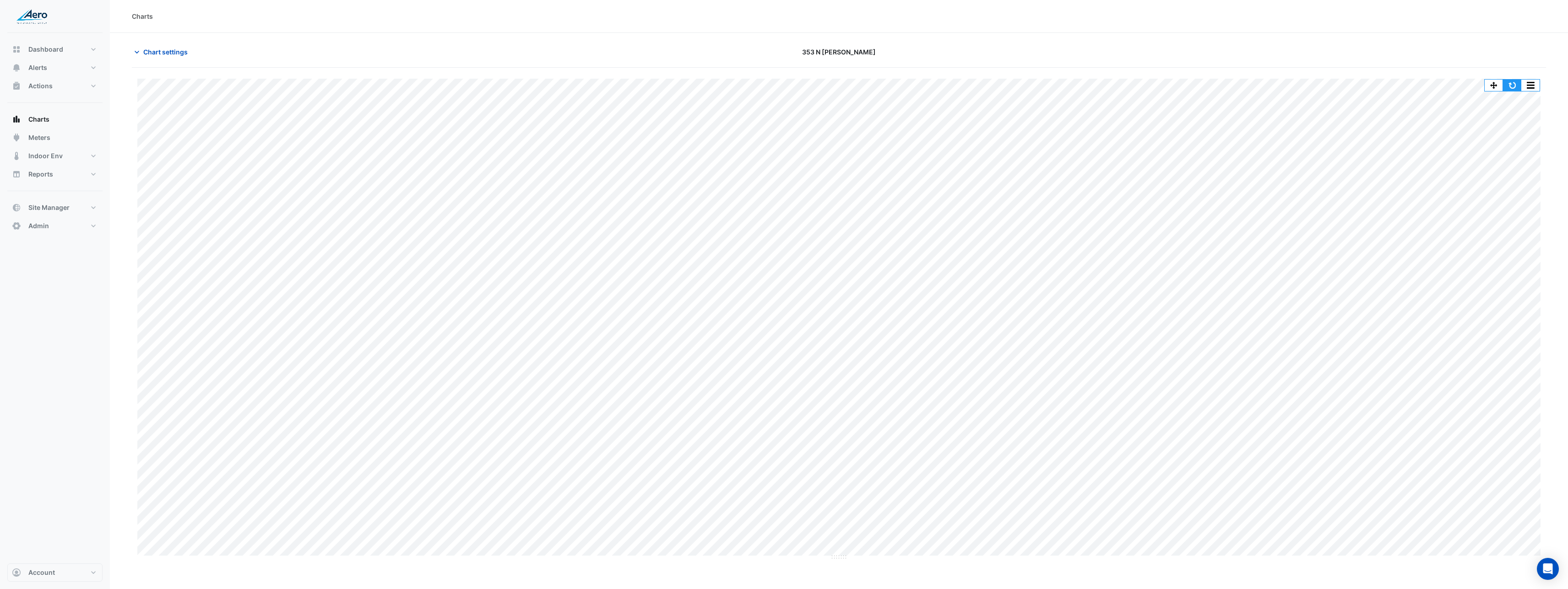
click at [1514, 86] on button "button" at bounding box center [1512, 85] width 18 height 11
